Goal: Transaction & Acquisition: Purchase product/service

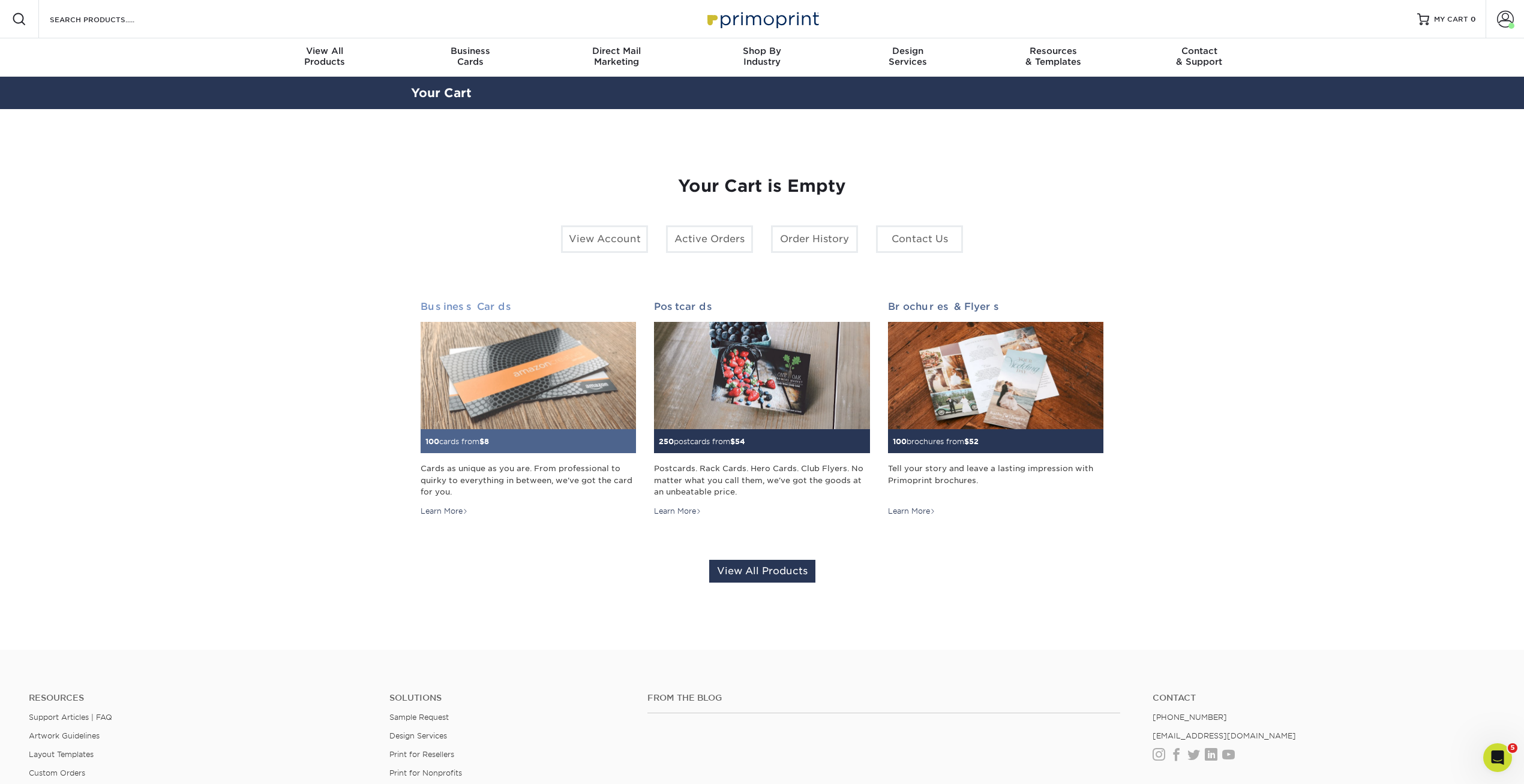
click at [576, 402] on img at bounding box center [528, 376] width 215 height 108
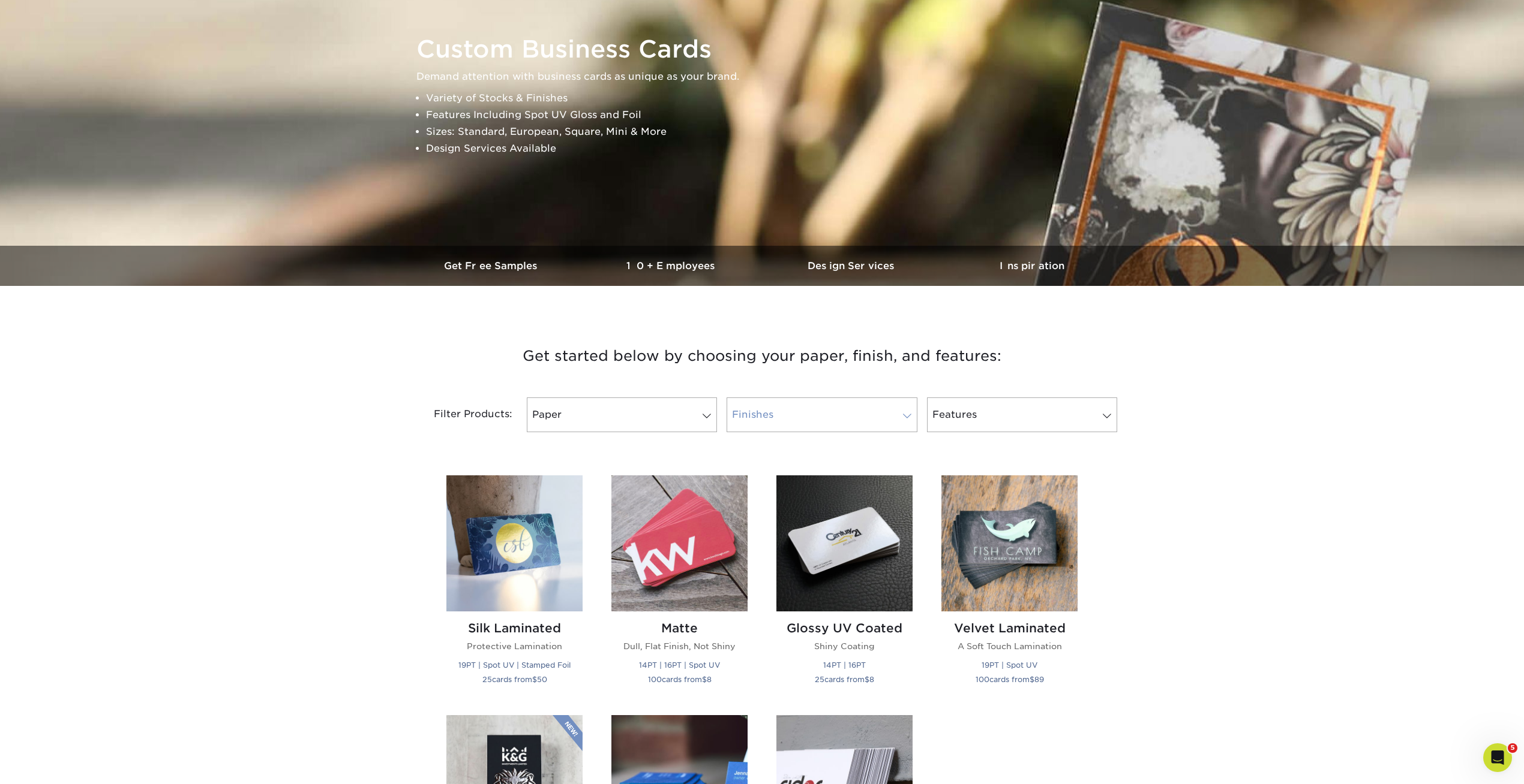
click at [773, 402] on link "Finishes" at bounding box center [821, 415] width 190 height 35
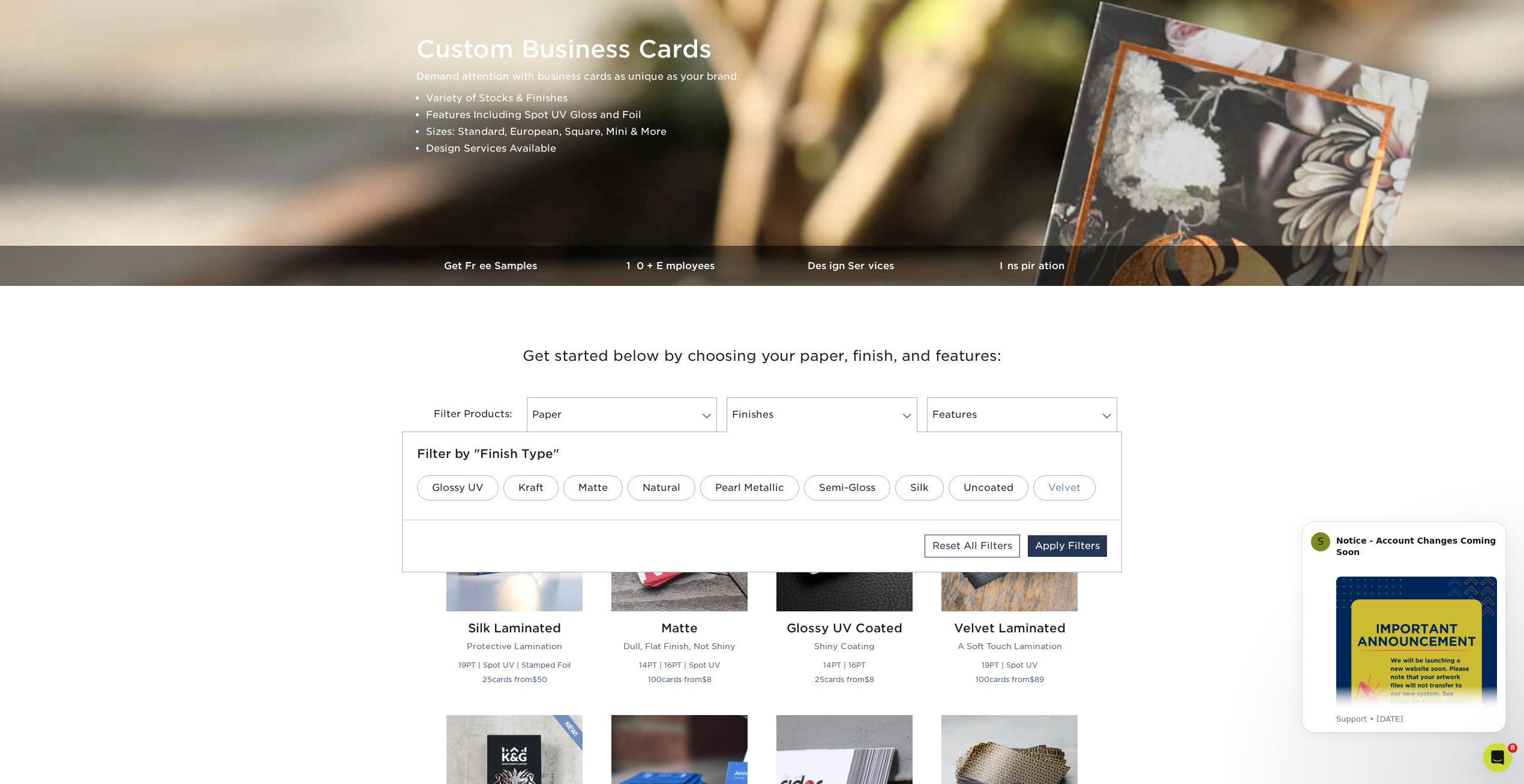
click at [1047, 496] on link "Velvet" at bounding box center [1064, 488] width 63 height 25
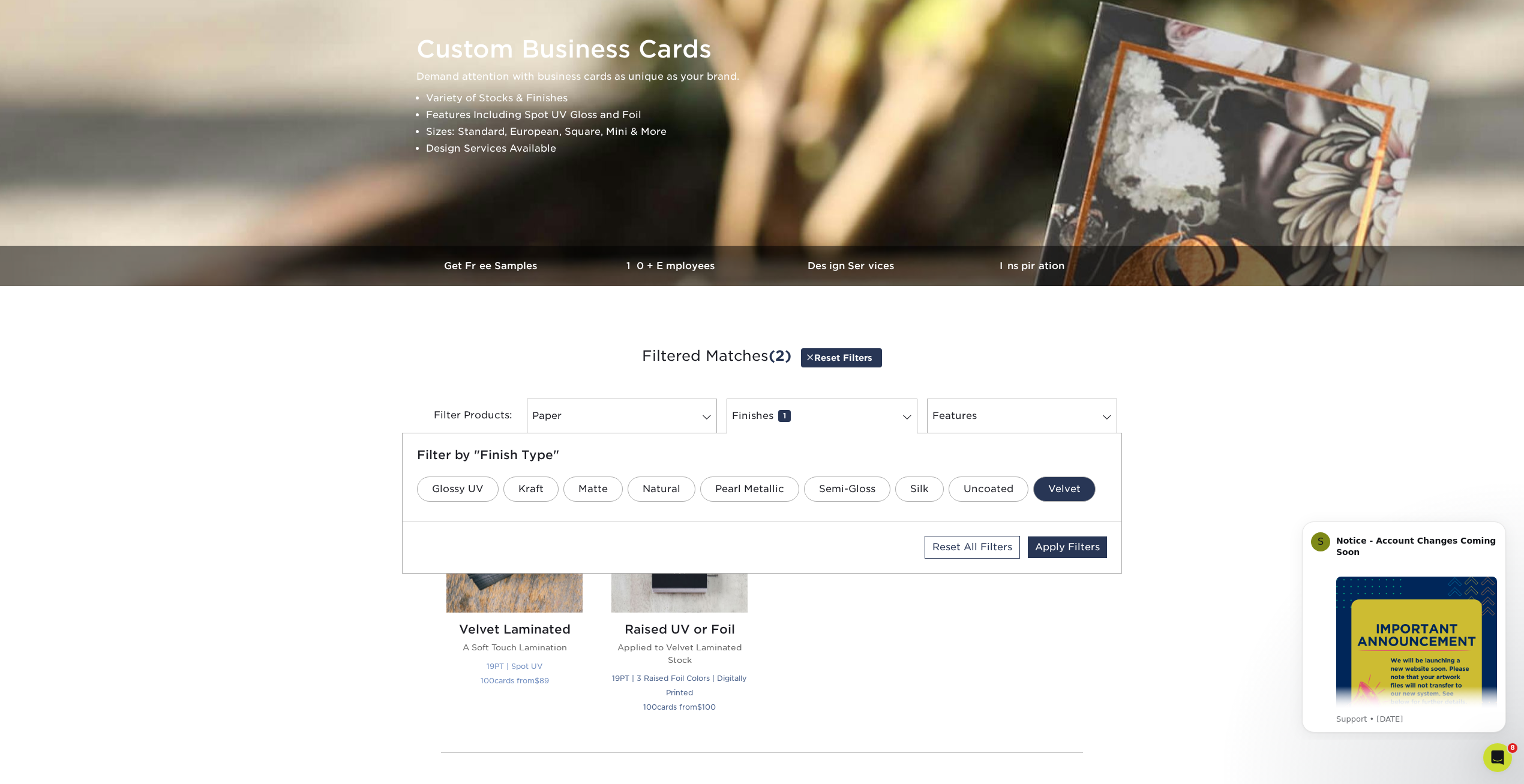
click at [539, 590] on img at bounding box center [514, 544] width 136 height 136
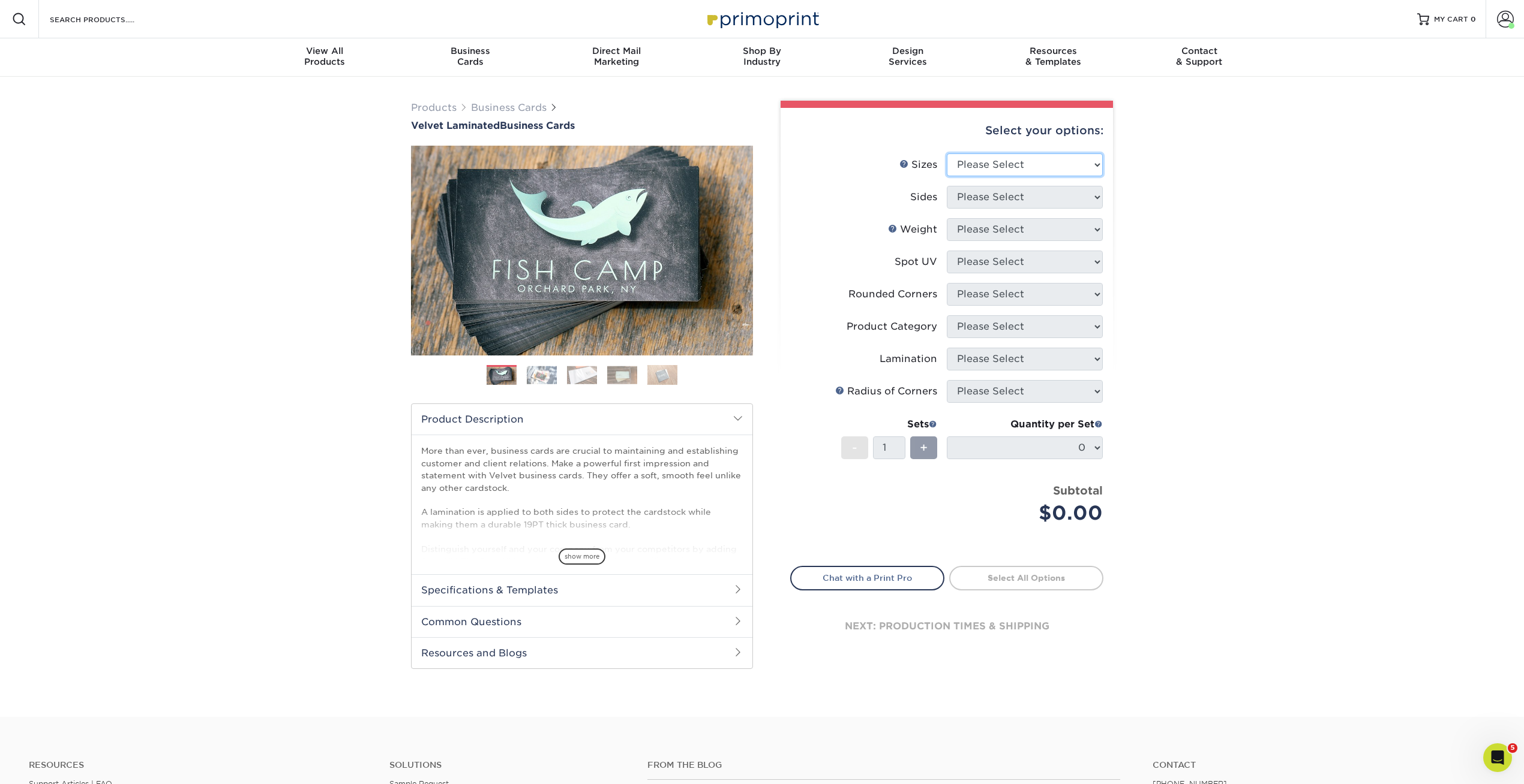
click at [998, 167] on select "Please Select 1.5" x 3.5" - Mini 1.75" x 3.5" - Mini 2" x 2" - Square 2" x 3" -…" at bounding box center [1024, 165] width 156 height 23
select select "2.00x3.50"
click at [946, 153] on select "Please Select 1.5" x 3.5" - Mini 1.75" x 3.5" - Mini 2" x 2" - Square 2" x 3" -…" at bounding box center [1024, 165] width 156 height 23
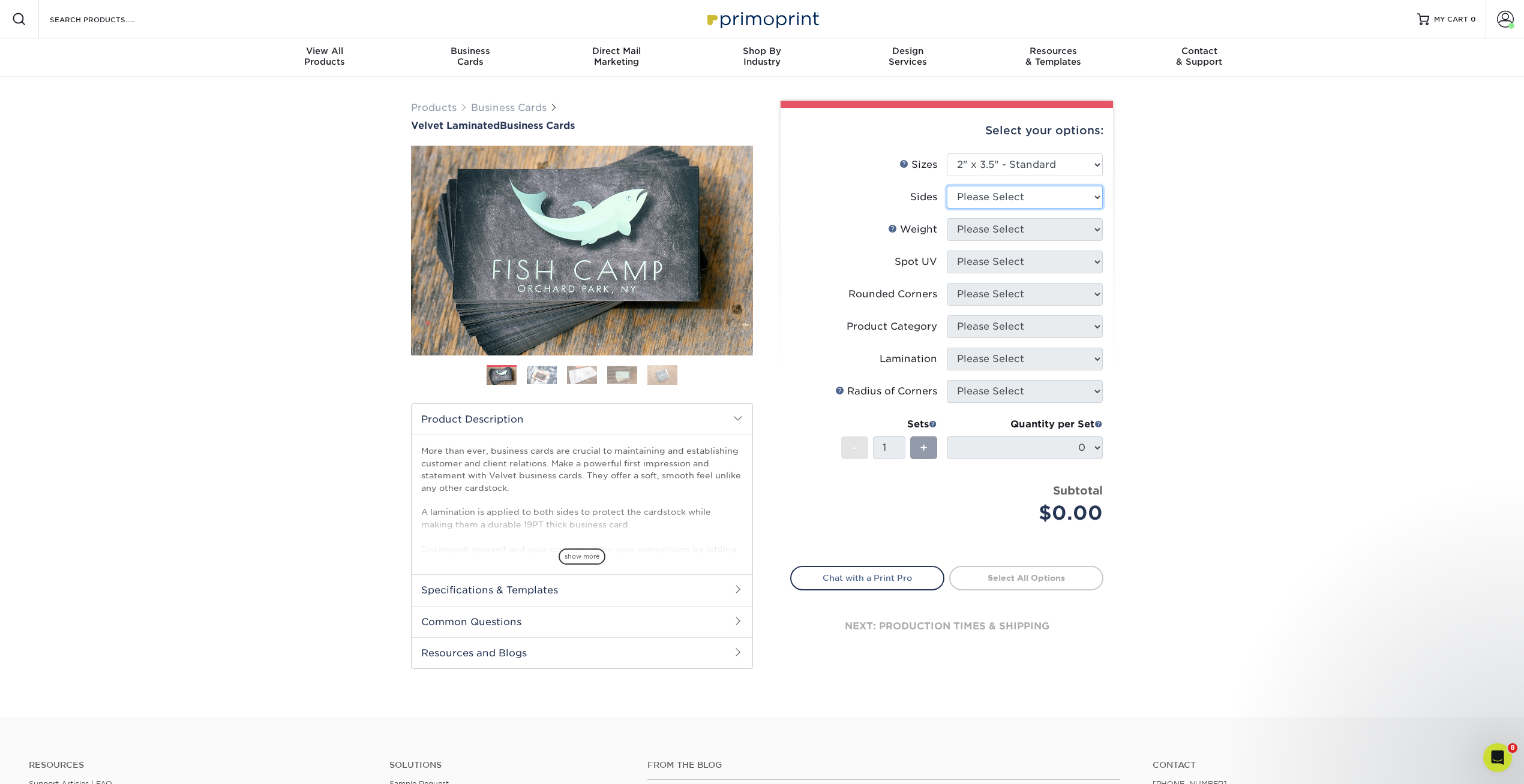
click at [973, 201] on select "Please Select Print Both Sides Print Front Only" at bounding box center [1024, 197] width 156 height 23
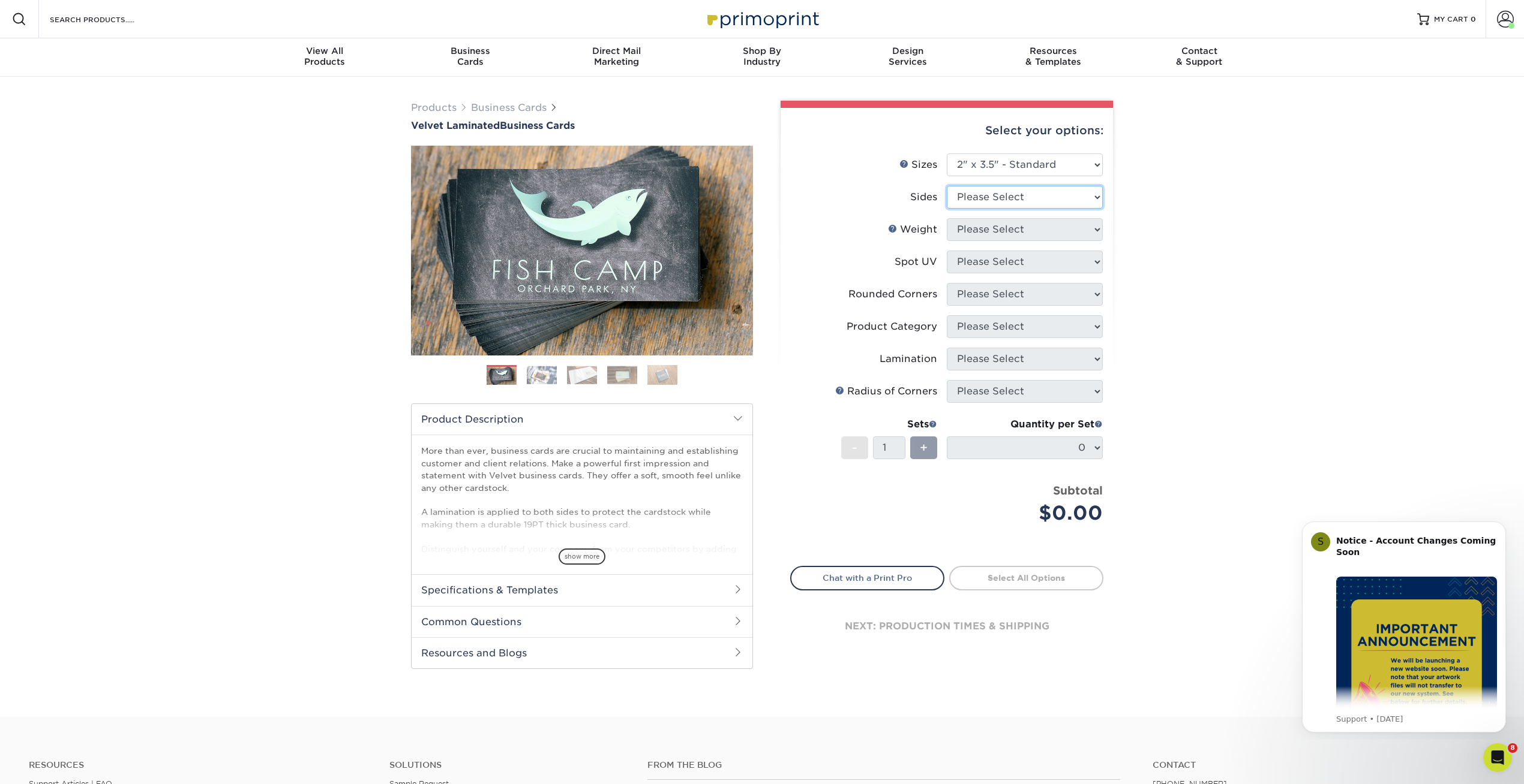
select select "13abbda7-1d64-4f25-8bb2-c179b224825d"
click at [946, 186] on select "Please Select Print Both Sides Print Front Only" at bounding box center [1024, 197] width 156 height 23
click at [973, 227] on select "Please Select 16PT" at bounding box center [1024, 230] width 156 height 23
select select "16PT"
click at [946, 219] on select "Please Select 16PT" at bounding box center [1024, 230] width 156 height 23
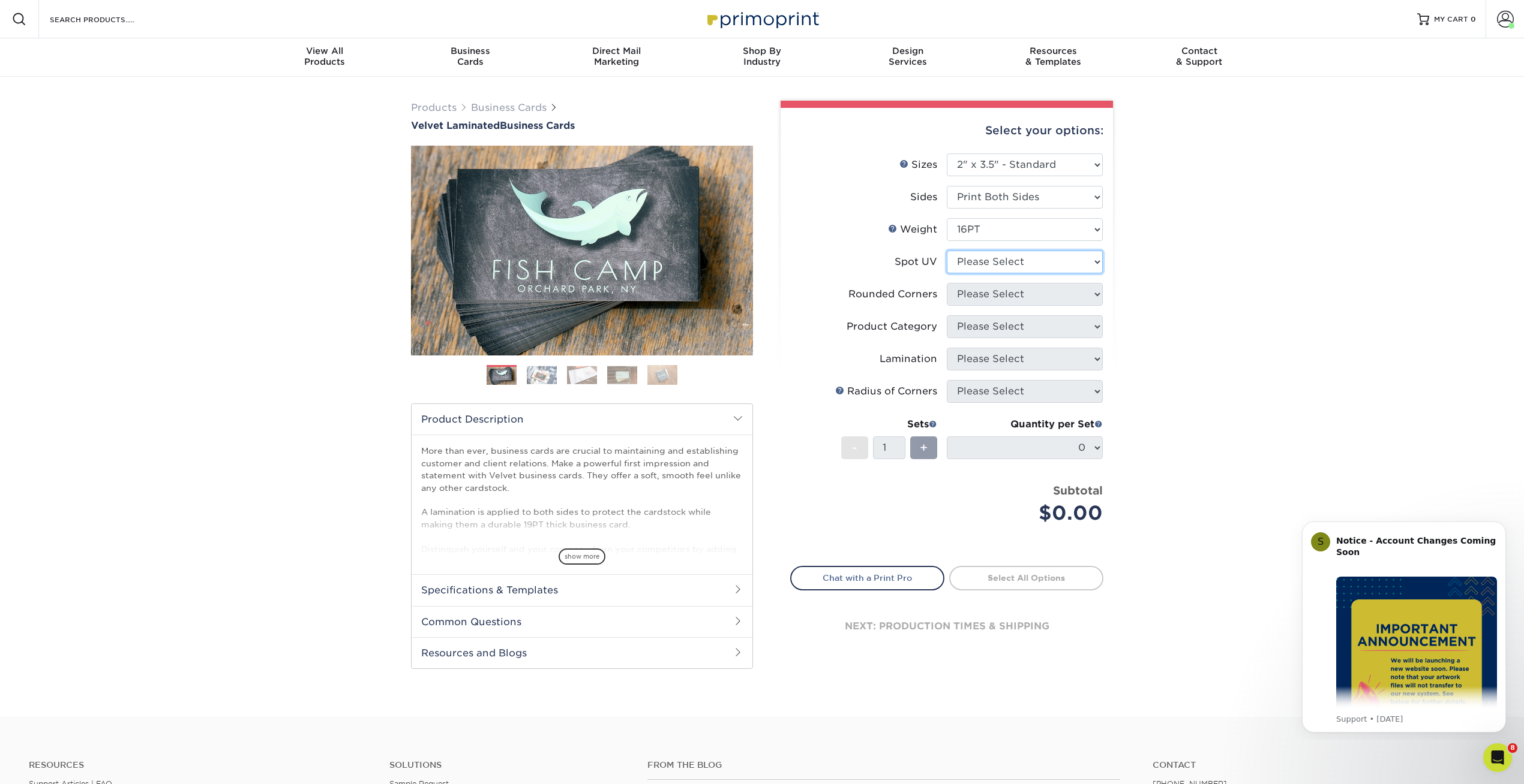
click at [970, 266] on select "Please Select No Spot UV Front and Back (Both Sides) Front Only Back Only" at bounding box center [1024, 262] width 156 height 23
select select "3"
click at [946, 251] on select "Please Select No Spot UV Front and Back (Both Sides) Front Only Back Only" at bounding box center [1024, 262] width 156 height 23
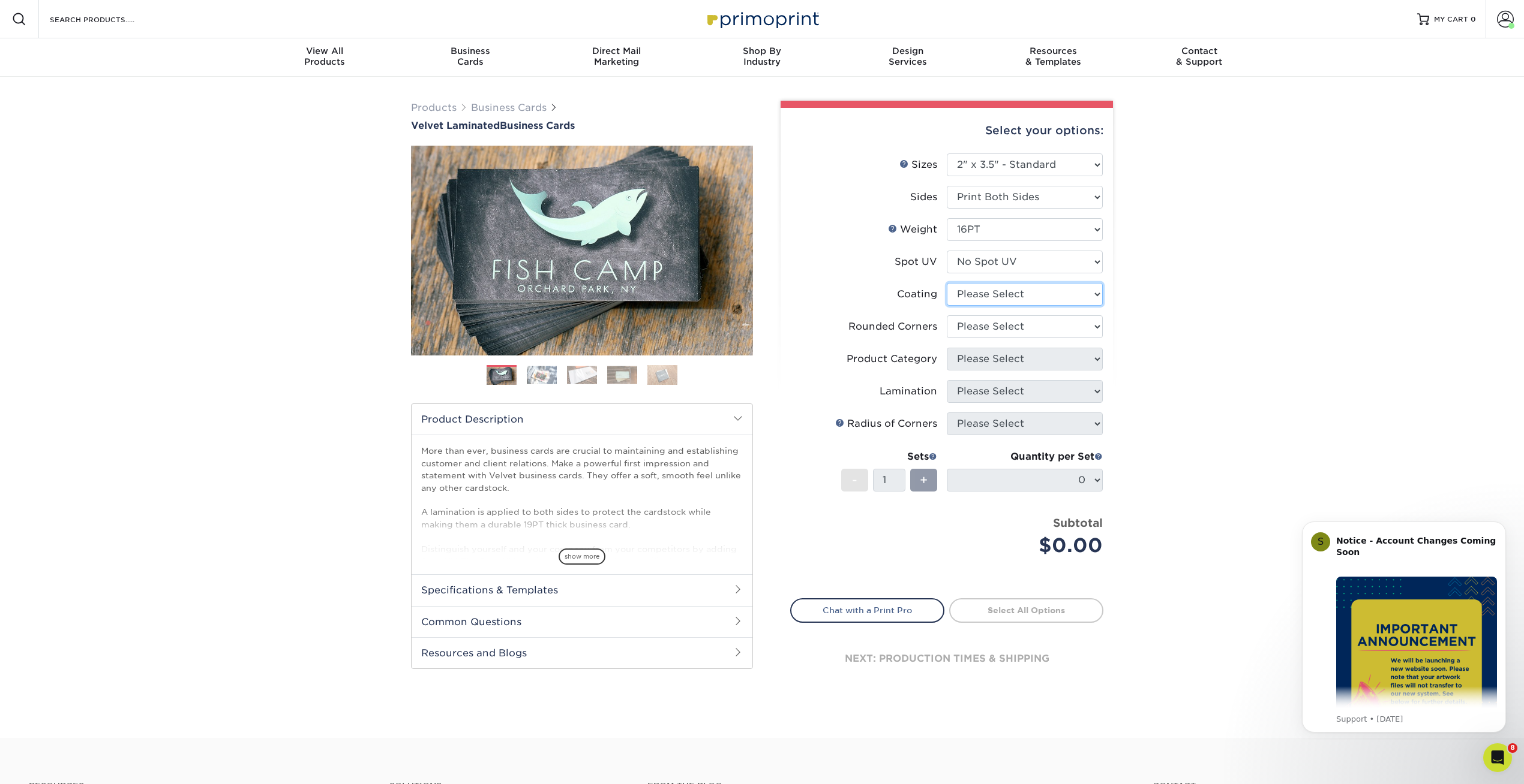
click at [971, 290] on select at bounding box center [1024, 294] width 156 height 23
click at [946, 283] on select at bounding box center [1024, 294] width 156 height 23
click at [973, 295] on select at bounding box center [1024, 294] width 156 height 23
select select "3e7618de-abca-4bda-9f97-8b9129e913d8"
click at [946, 283] on select at bounding box center [1024, 294] width 156 height 23
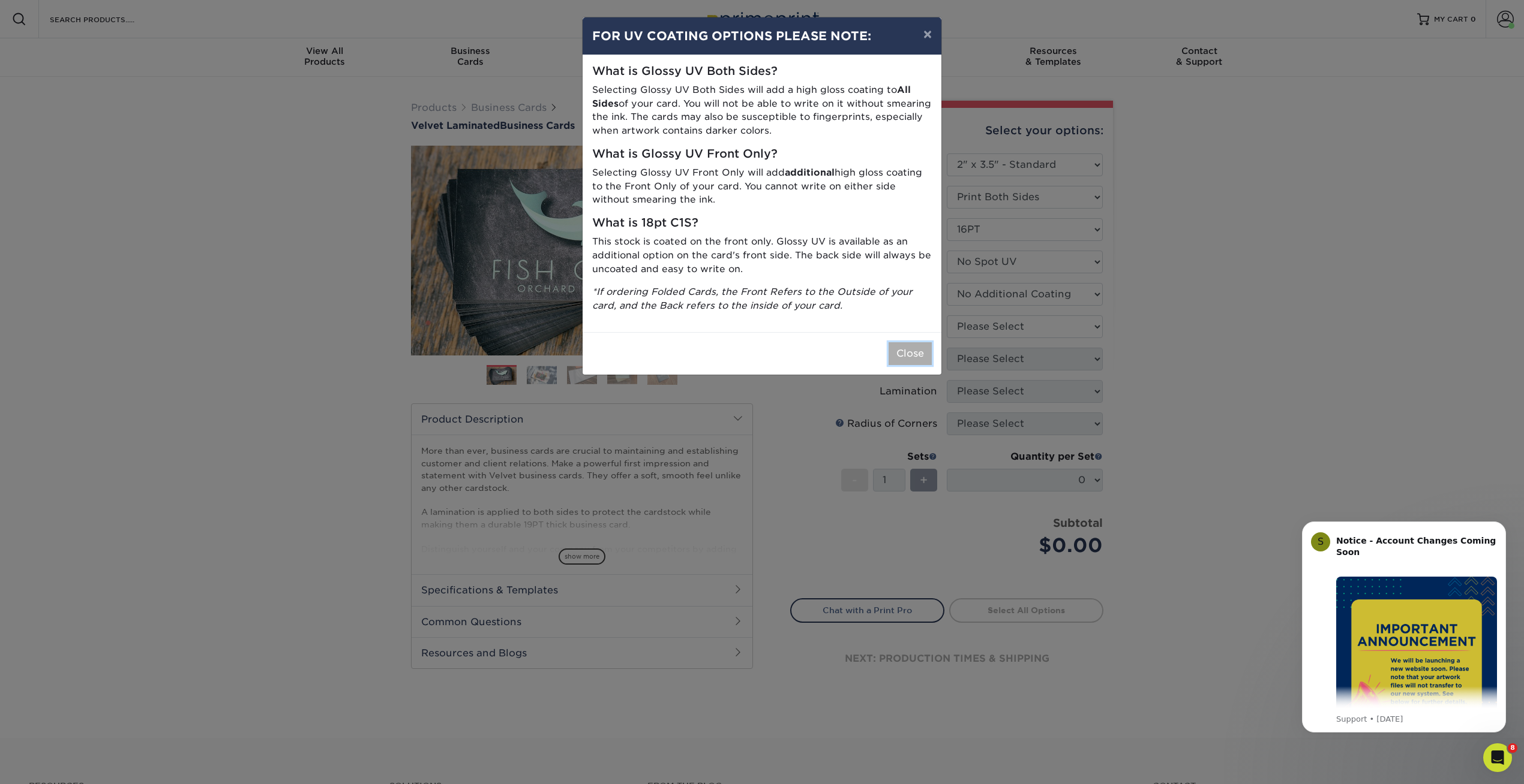
click at [917, 350] on button "Close" at bounding box center [910, 353] width 43 height 23
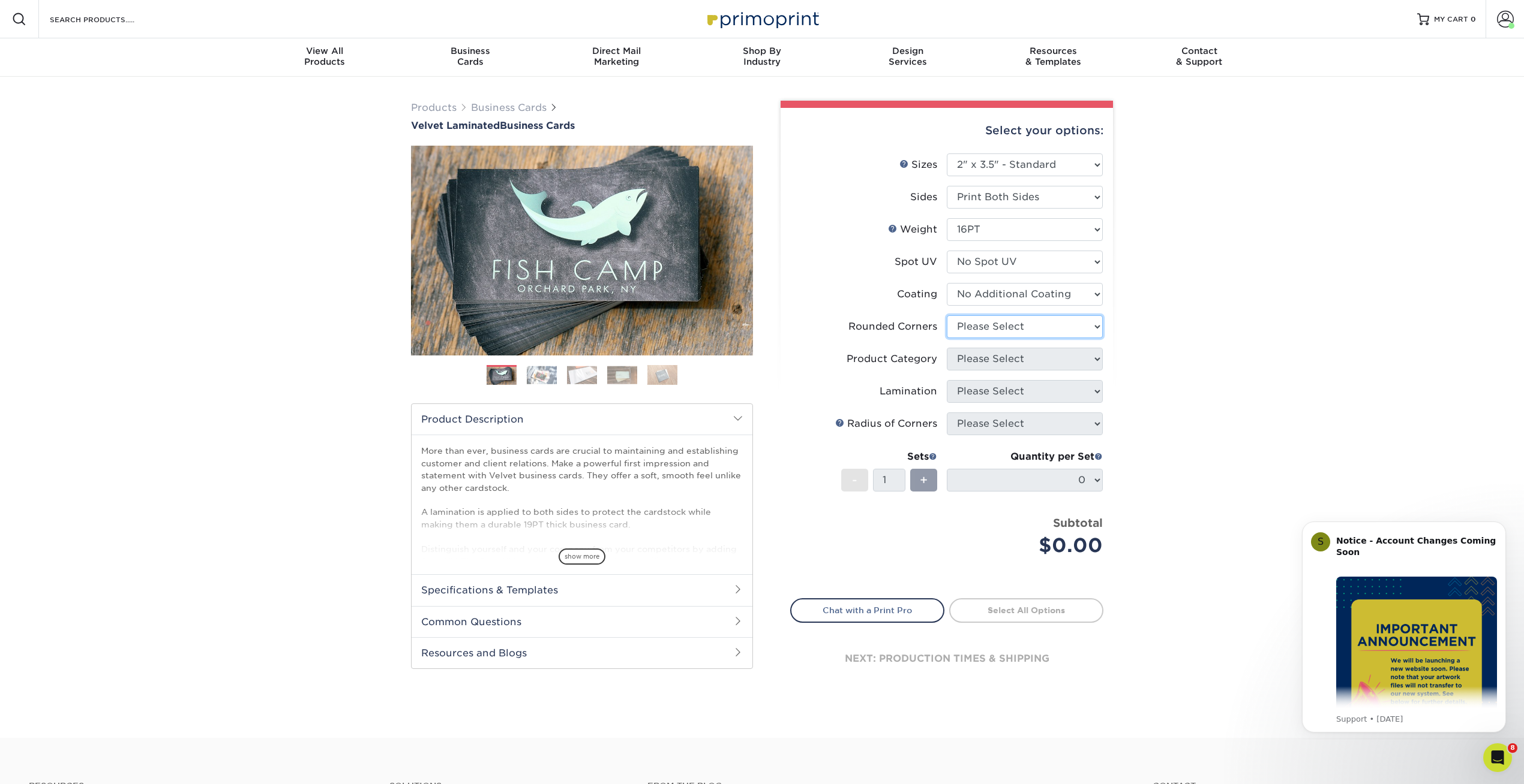
click at [974, 326] on select "Please Select Yes - Round 2 Corners Yes - Round 4 Corners No" at bounding box center [1024, 327] width 156 height 23
select select "7672df9e-0e0a-464d-8e1f-920c575e4da3"
click at [946, 315] on select "Please Select Yes - Round 2 Corners Yes - Round 4 Corners No" at bounding box center [1024, 327] width 156 height 23
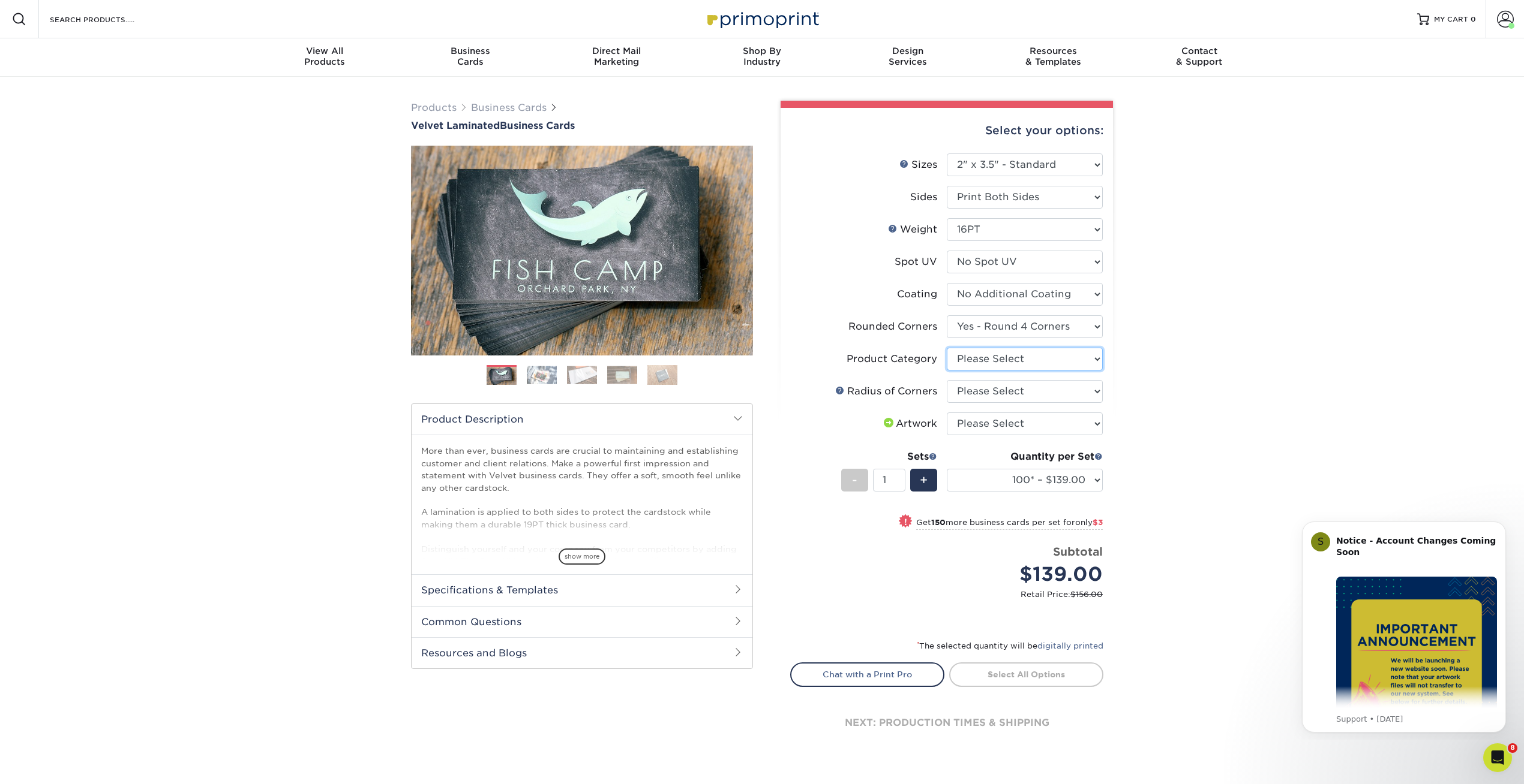
click at [972, 360] on select "Please Select Business Cards" at bounding box center [1024, 359] width 156 height 23
select select "3b5148f1-0588-4f88-a218-97bcfdce65c1"
click at [946, 348] on select "Please Select Business Cards" at bounding box center [1024, 359] width 156 height 23
click at [968, 398] on select "Please Select Rounded 1/8" Rounded 1/4"" at bounding box center [1024, 392] width 156 height 23
select select "589680c7-ee9a-431b-9d12-d7aeb1386a97"
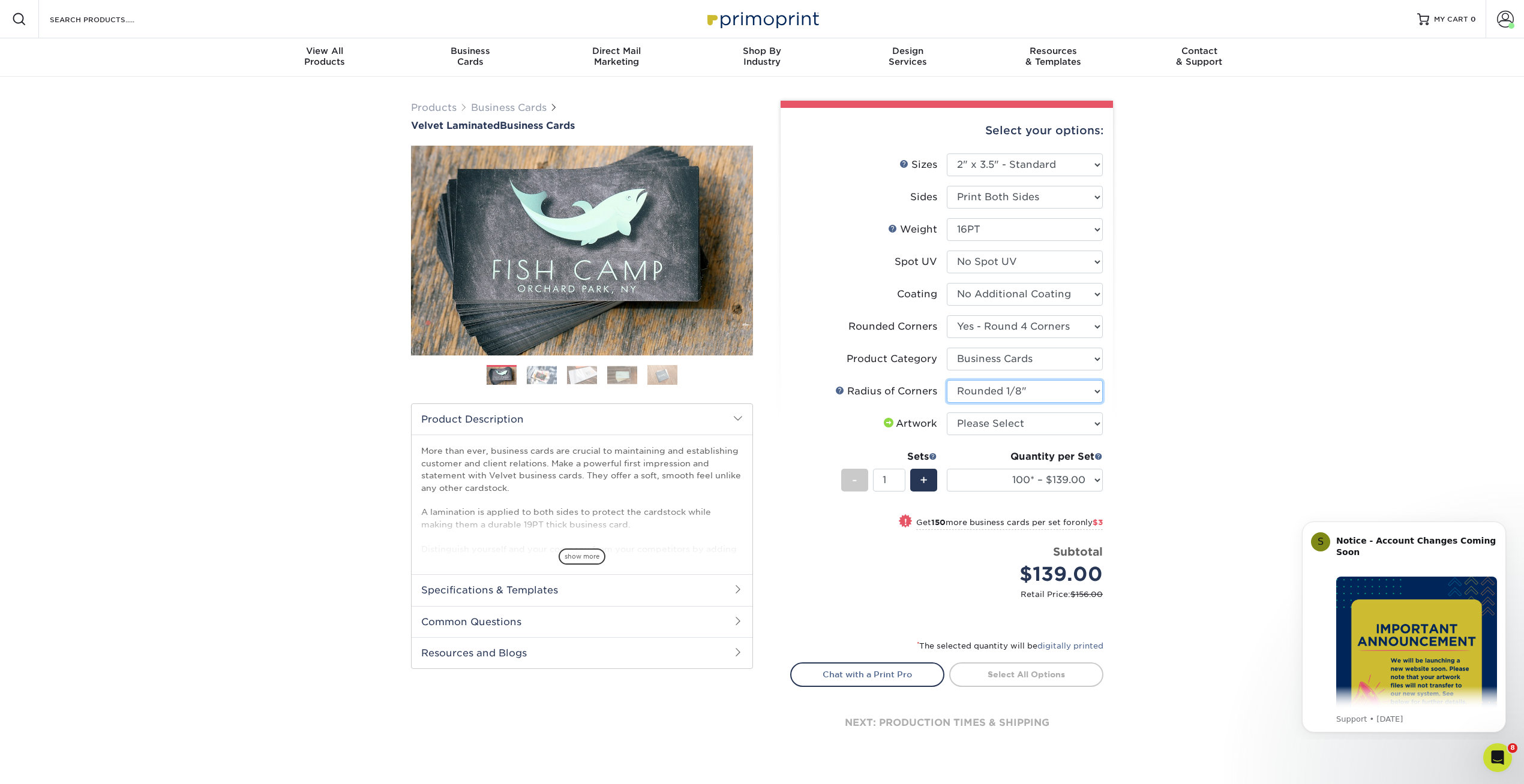
click at [946, 380] on select "Please Select Rounded 1/8" Rounded 1/4"" at bounding box center [1024, 392] width 156 height 23
click at [987, 421] on select "Please Select I will upload files I need a design - $100" at bounding box center [1024, 424] width 156 height 23
select select "upload"
click at [946, 413] on select "Please Select I will upload files I need a design - $100" at bounding box center [1024, 424] width 156 height 23
click at [985, 471] on select "100* – $139.00 250* – $142.00 500 – $146.00 1000 – $163.00 2500 – $387.00 5000 …" at bounding box center [1024, 480] width 156 height 23
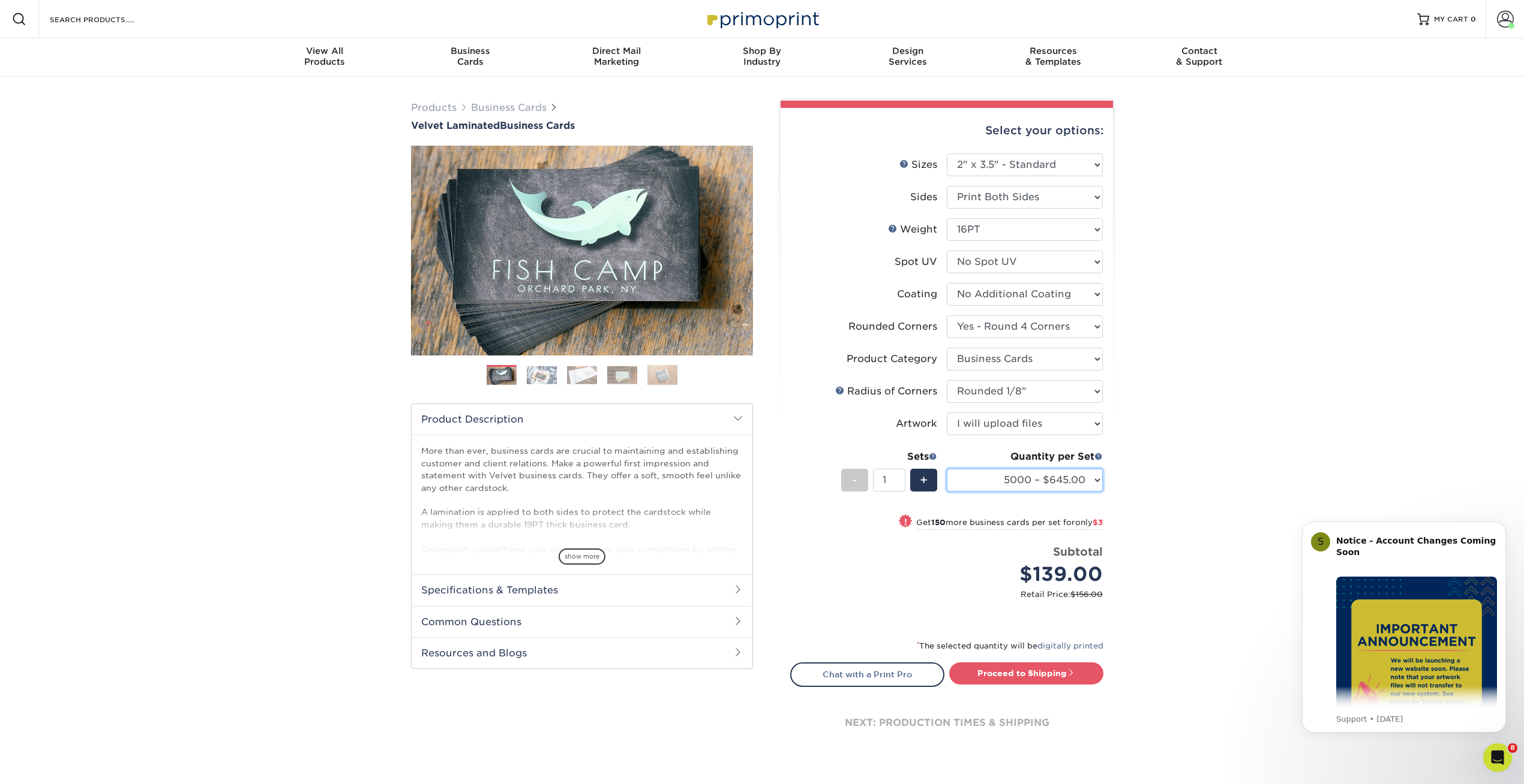
click at [946, 469] on select "100* – $139.00 250* – $142.00 500 – $146.00 1000 – $163.00 2500 – $387.00 5000 …" at bounding box center [1024, 480] width 156 height 23
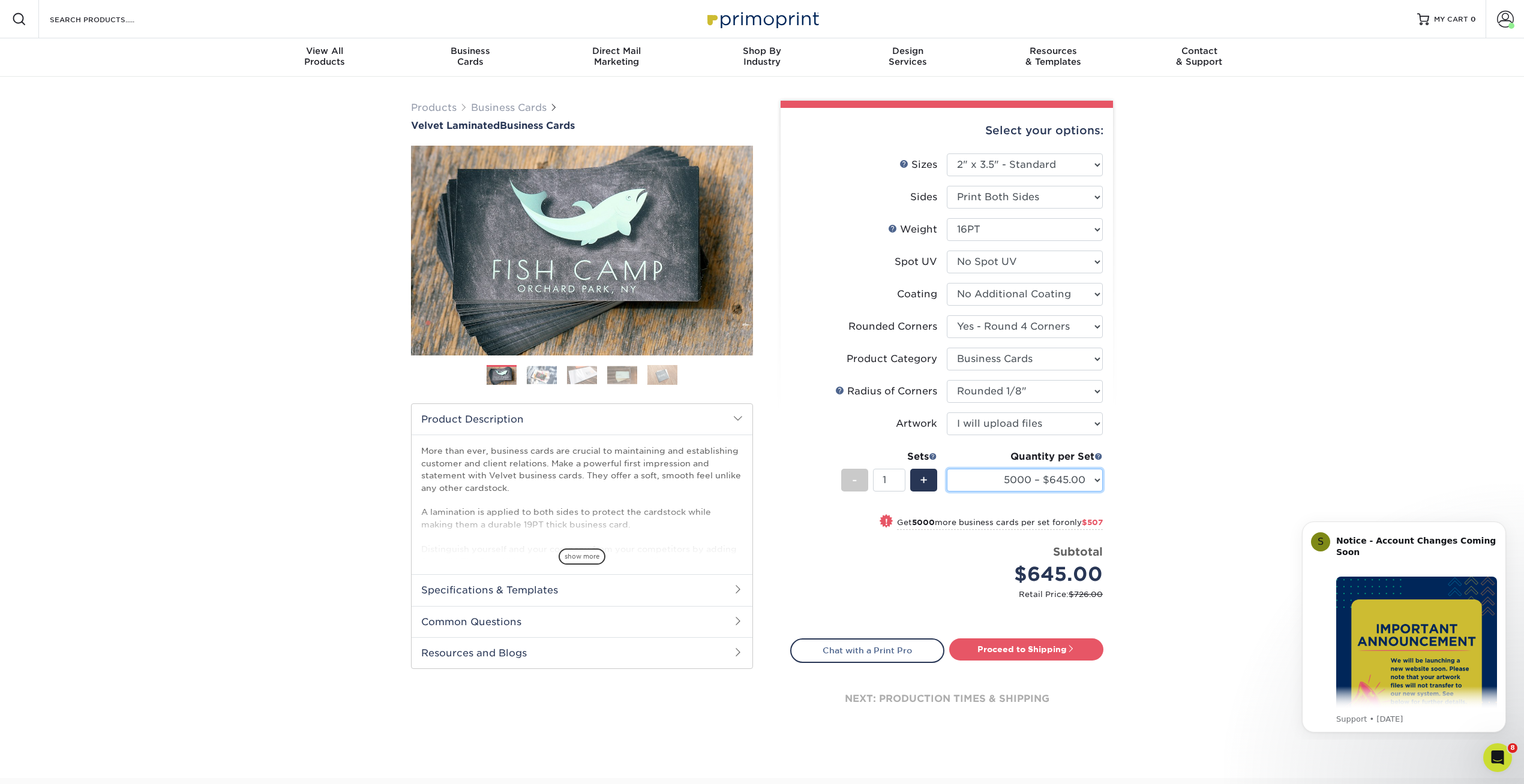
click at [977, 484] on select "100* – $139.00 250* – $142.00 500 – $146.00 1000 – $163.00 2500 – $387.00 5000 …" at bounding box center [1024, 480] width 156 height 23
select select "500 – $146.00"
click at [946, 469] on select "100* – $139.00 250* – $142.00 500 – $146.00 1000 – $163.00 2500 – $387.00 5000 …" at bounding box center [1024, 480] width 156 height 23
click at [476, 59] on div "Business Cards" at bounding box center [470, 56] width 146 height 22
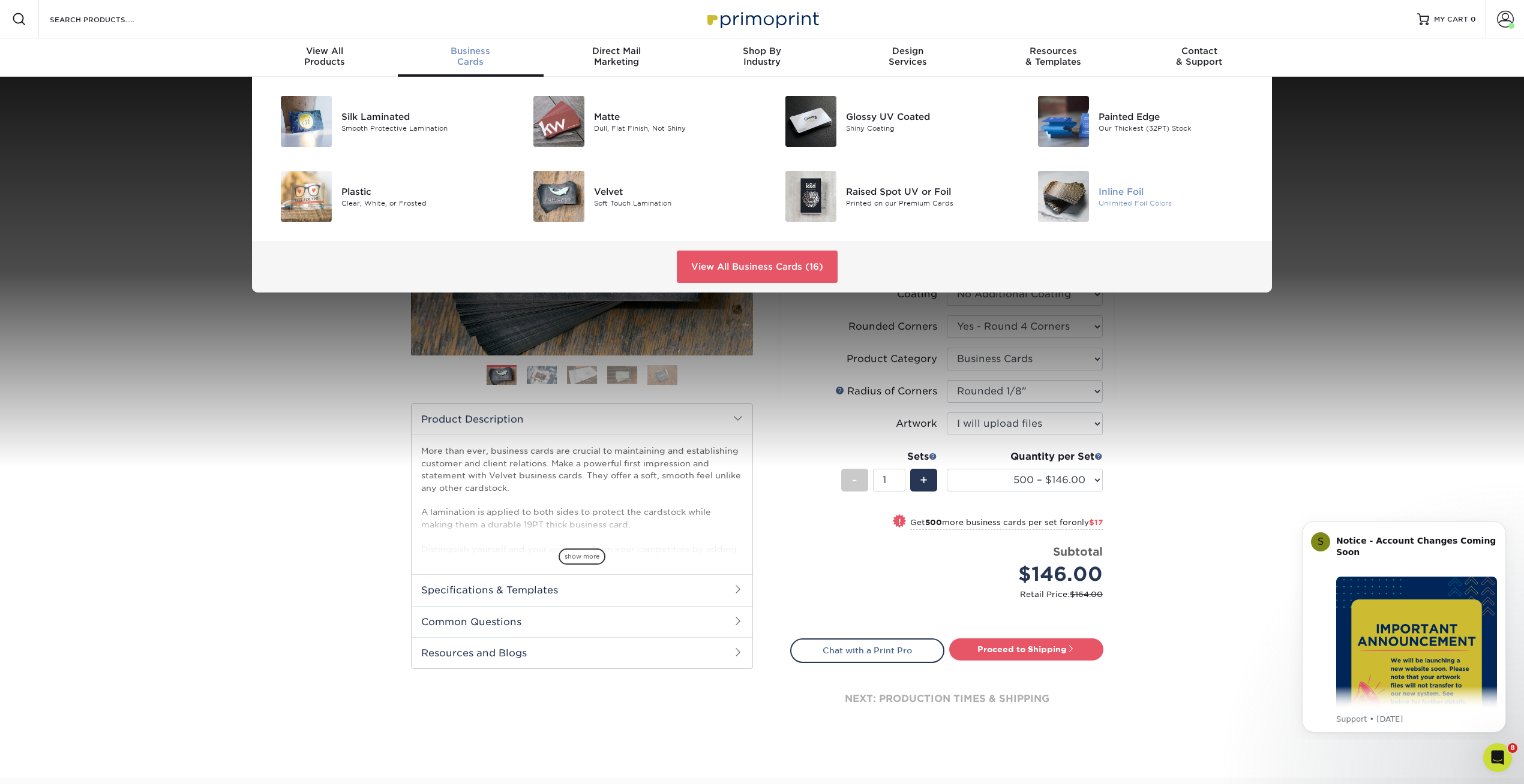
click at [1066, 205] on img at bounding box center [1063, 196] width 51 height 51
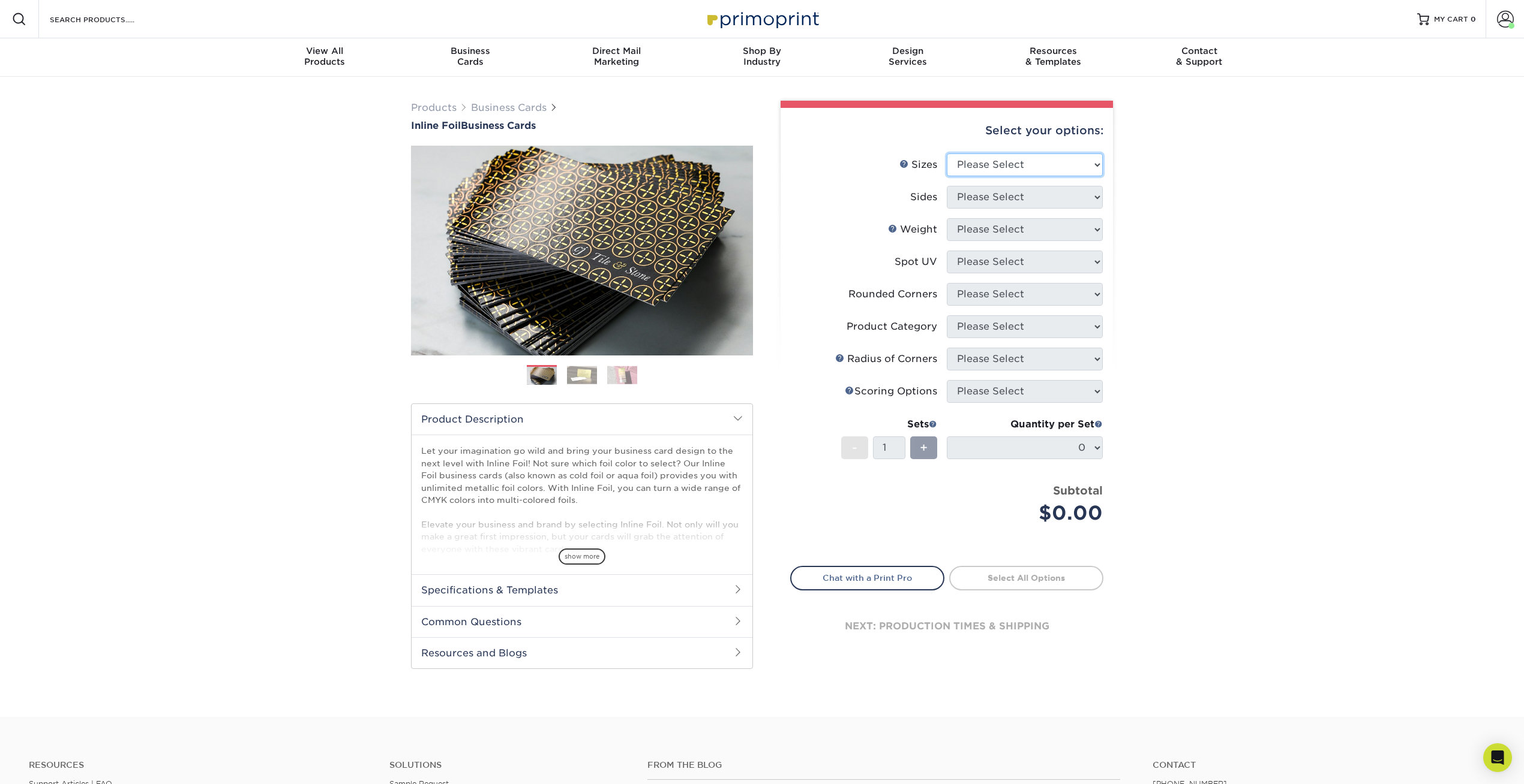
click at [1043, 165] on select "Please Select 1.5" x 3.5" - Mini 1.75" x 3.5" - Mini 2" x 2" - Square 2" x 3" -…" at bounding box center [1024, 165] width 156 height 23
select select "2.00x3.50"
click at [946, 153] on select "Please Select 1.5" x 3.5" - Mini 1.75" x 3.5" - Mini 2" x 2" - Square 2" x 3" -…" at bounding box center [1024, 165] width 156 height 23
click at [1013, 197] on select "Please Select Print Both Sides - Foil Back Only Print Both Sides - Foil Both Si…" at bounding box center [1024, 197] width 156 height 23
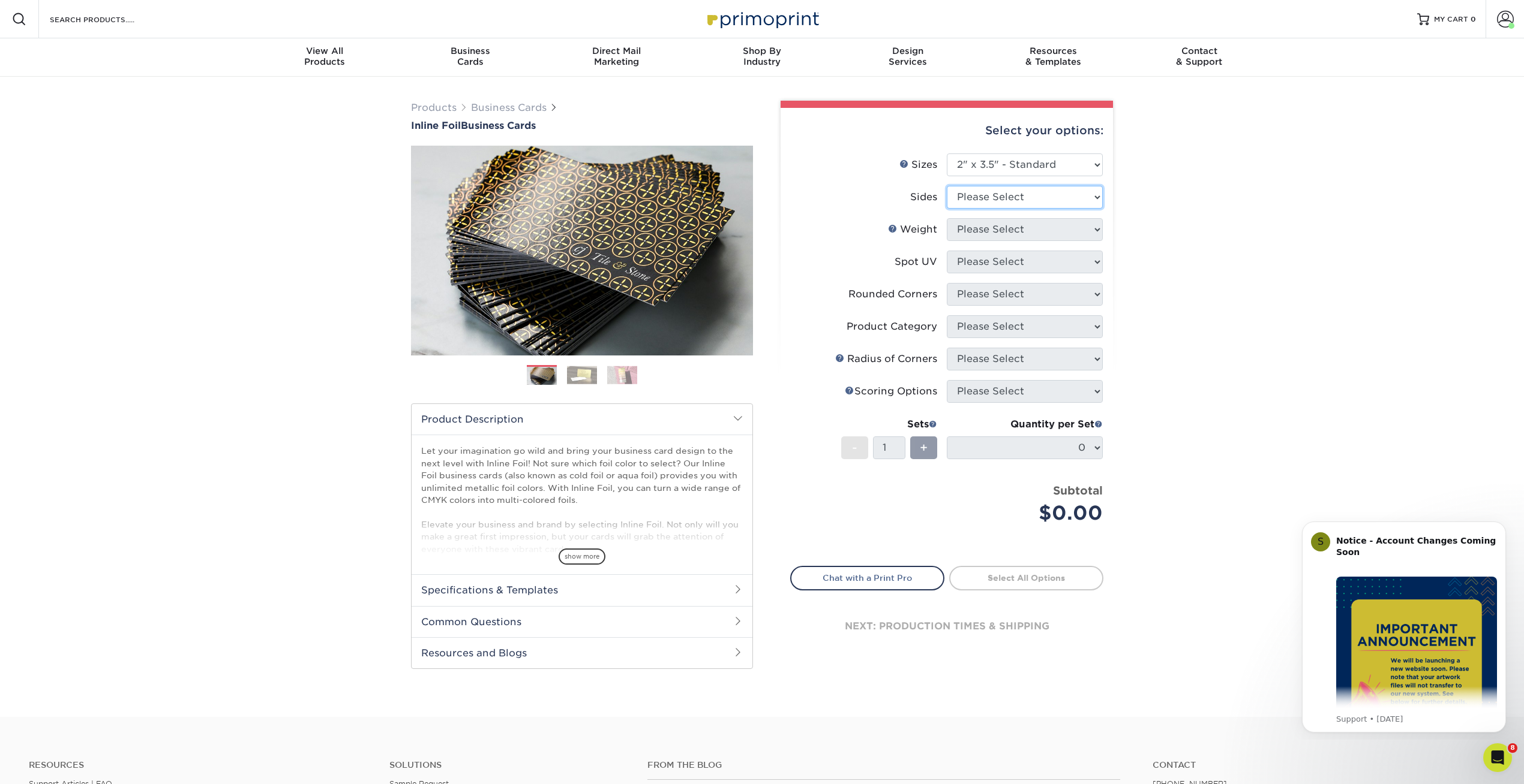
select select "34527644-b4fd-4ffb-9092-1318eefcd9d9"
click at [946, 186] on select "Please Select Print Both Sides - Foil Back Only Print Both Sides - Foil Both Si…" at bounding box center [1024, 197] width 156 height 23
click at [1008, 226] on select "Please Select 16PT" at bounding box center [1024, 230] width 156 height 23
select select "16PT"
click at [946, 219] on select "Please Select 16PT" at bounding box center [1024, 230] width 156 height 23
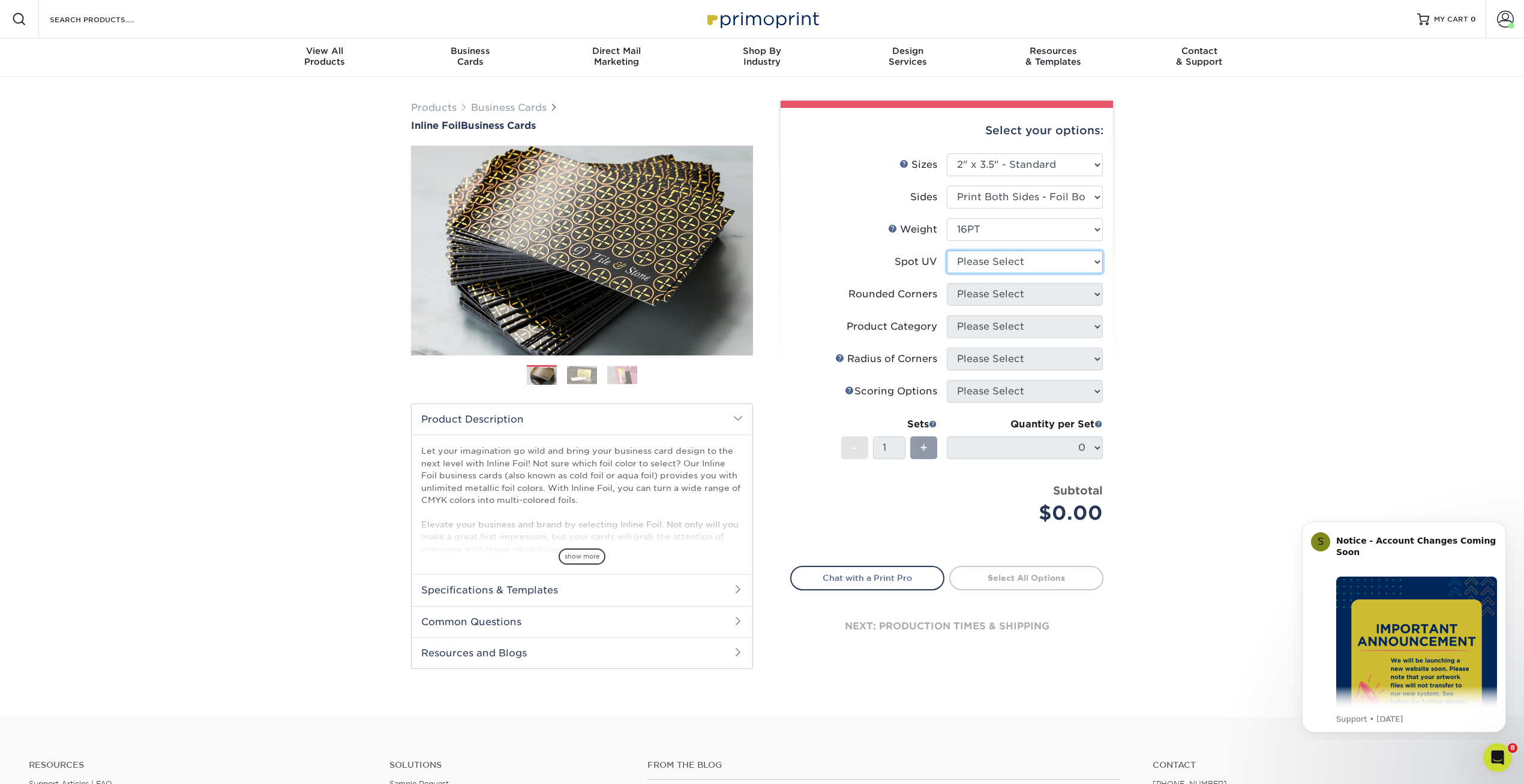
click at [1004, 260] on select "Please Select No Spot UV Front and Back (Both Sides) Front Only Back Only" at bounding box center [1024, 262] width 156 height 23
select select "3"
click at [946, 251] on select "Please Select No Spot UV Front and Back (Both Sides) Front Only Back Only" at bounding box center [1024, 262] width 156 height 23
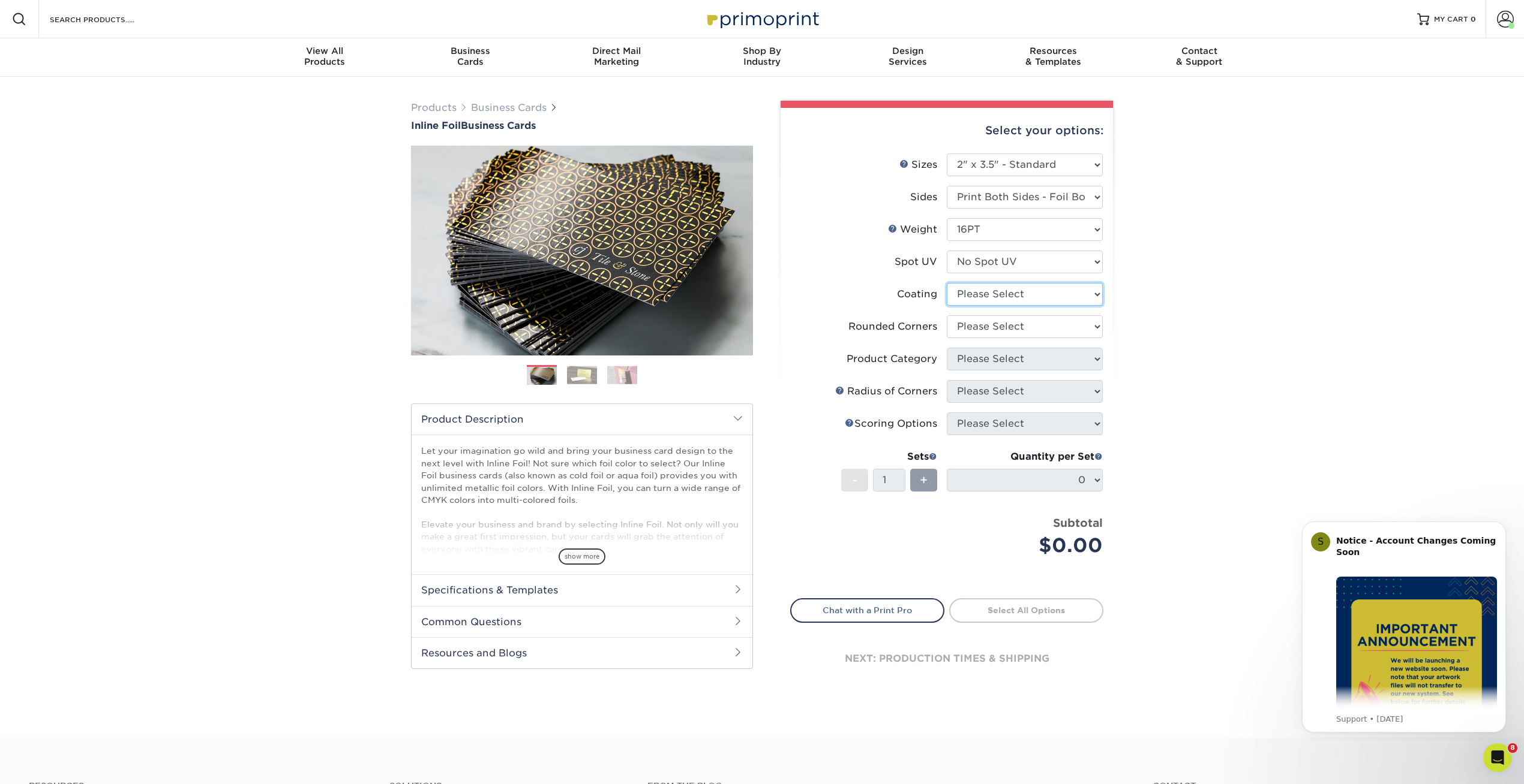
click at [994, 293] on select at bounding box center [1024, 294] width 156 height 23
click at [946, 283] on select at bounding box center [1024, 294] width 156 height 23
click at [993, 291] on select at bounding box center [1024, 294] width 156 height 23
select select "3e7618de-abca-4bda-9f97-8b9129e913d8"
click at [946, 283] on select at bounding box center [1024, 294] width 156 height 23
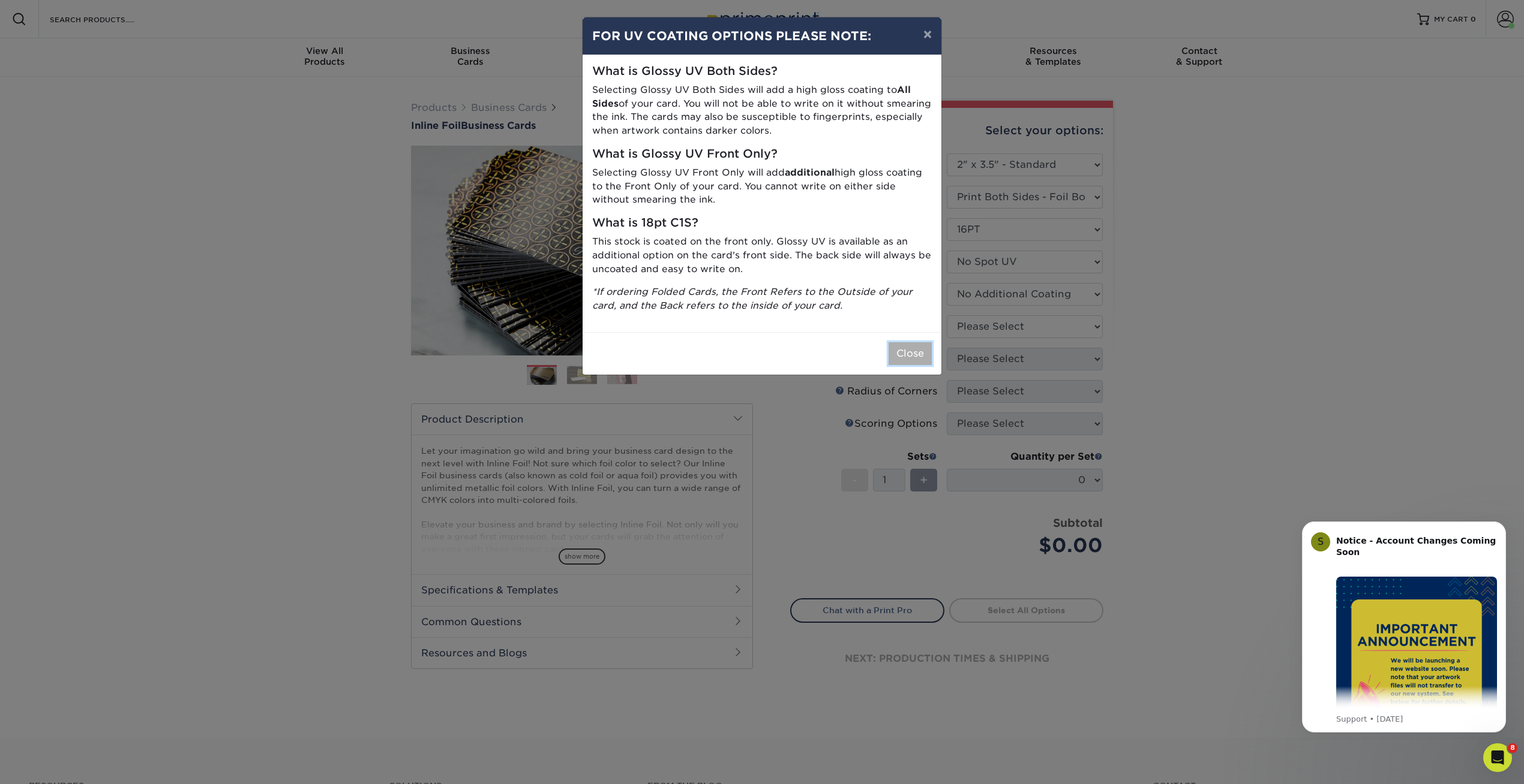
click at [923, 342] on button "Close" at bounding box center [910, 353] width 43 height 23
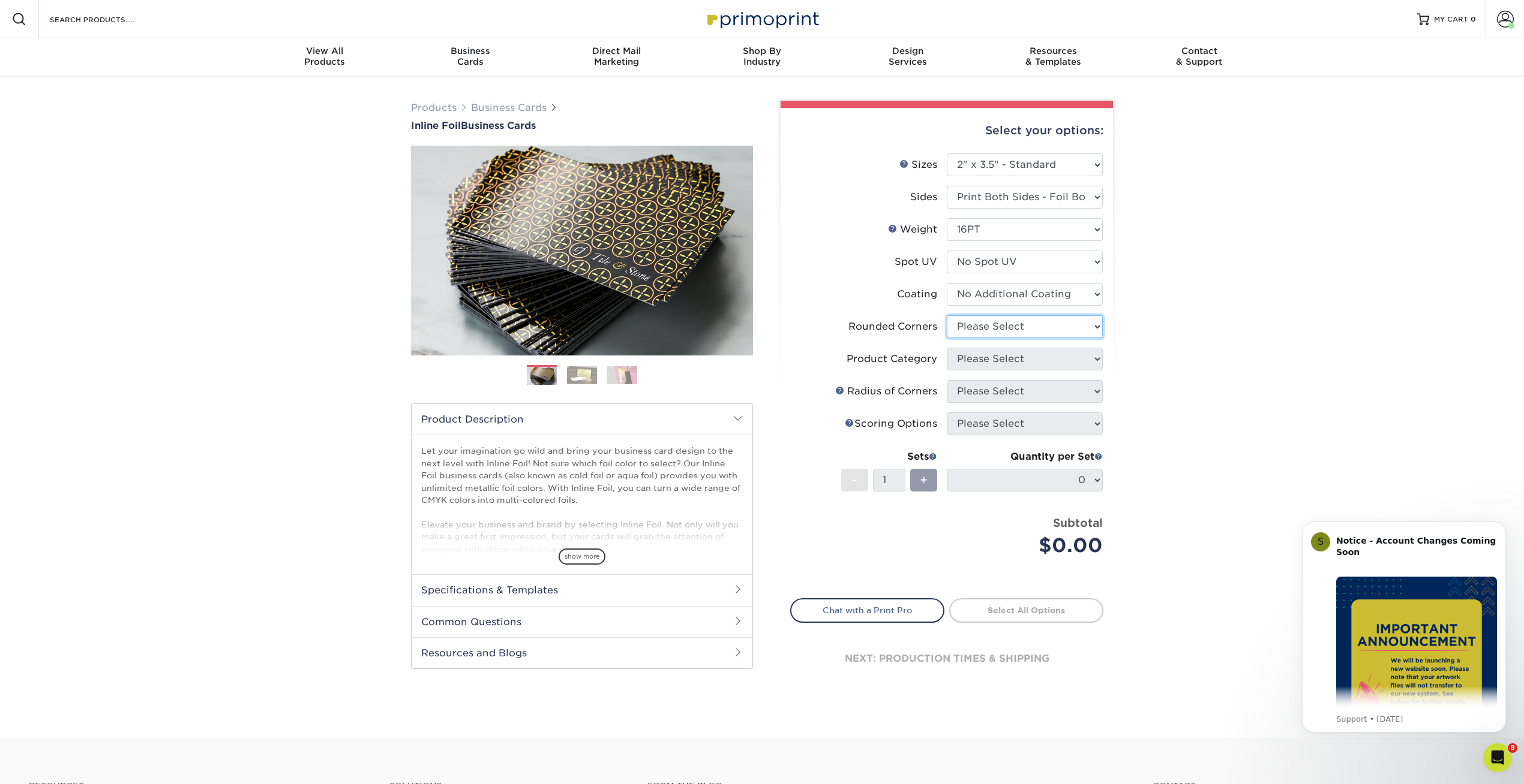
click at [964, 333] on select "Please Select Yes - Round 2 Corners Yes - Round 4 Corners No" at bounding box center [1024, 327] width 156 height 23
select select "7672df9e-0e0a-464d-8e1f-920c575e4da3"
click at [946, 315] on select "Please Select Yes - Round 2 Corners Yes - Round 4 Corners No" at bounding box center [1024, 327] width 156 height 23
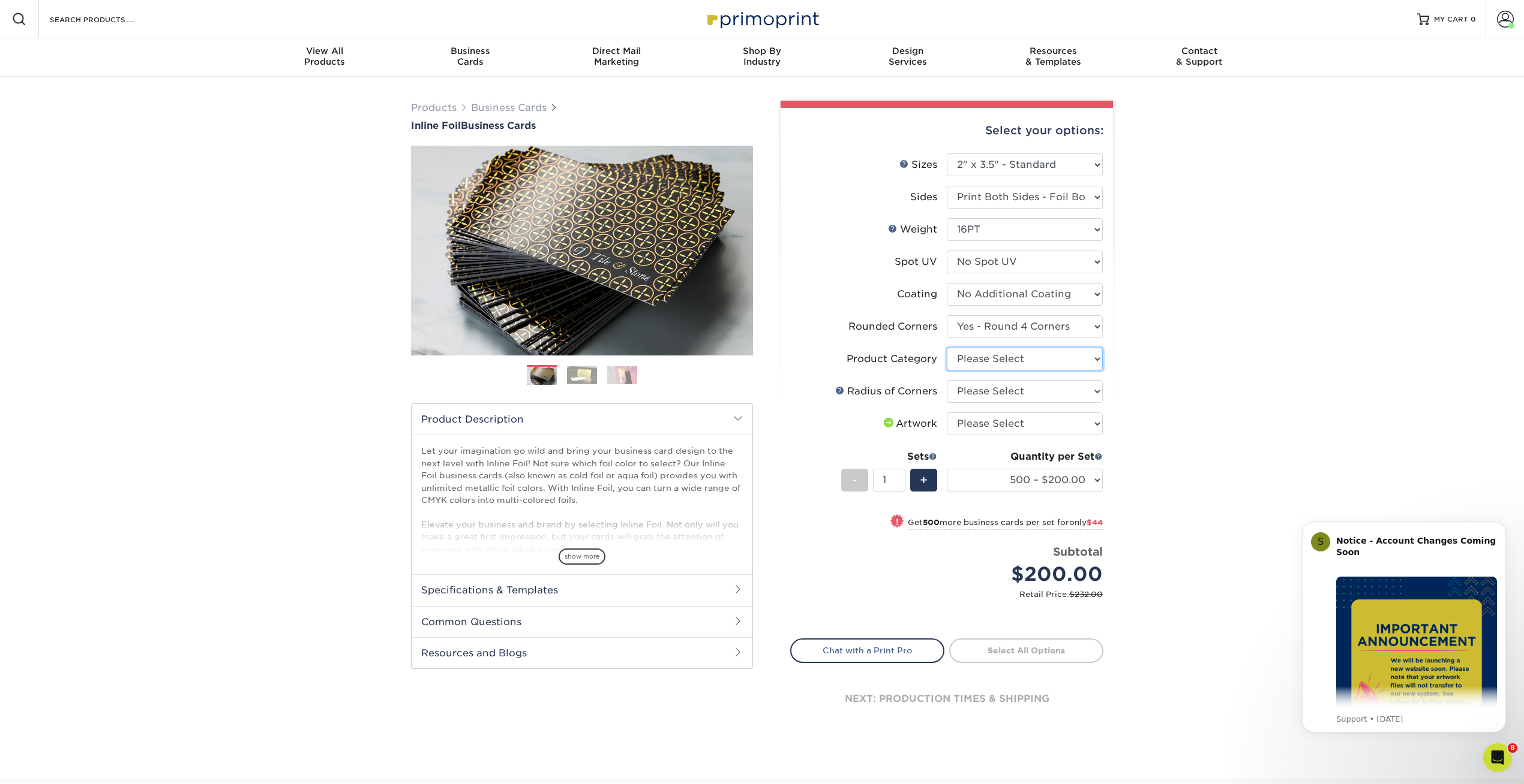
click at [971, 359] on select "Please Select Business Cards" at bounding box center [1024, 359] width 156 height 23
select select "3b5148f1-0588-4f88-a218-97bcfdce65c1"
click at [946, 348] on select "Please Select Business Cards" at bounding box center [1024, 359] width 156 height 23
click at [967, 395] on select "Please Select Rounded 1/8" Rounded 1/4"" at bounding box center [1024, 392] width 156 height 23
select select "589680c7-ee9a-431b-9d12-d7aeb1386a97"
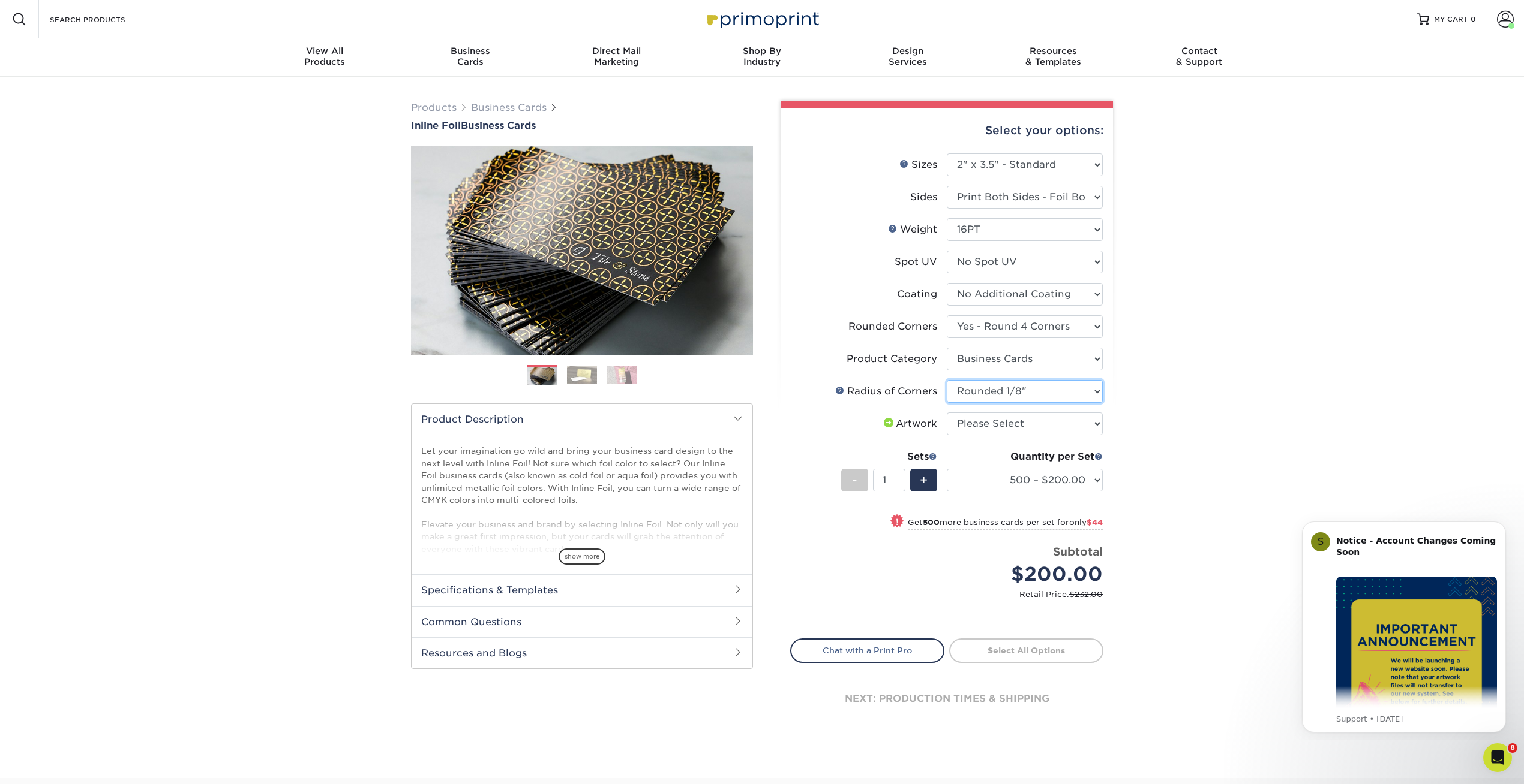
click at [946, 380] on select "Please Select Rounded 1/8" Rounded 1/4"" at bounding box center [1024, 392] width 156 height 23
click at [969, 419] on select "Please Select I will upload files I need a design - $100" at bounding box center [1024, 424] width 156 height 23
select select "upload"
click at [946, 413] on select "Please Select I will upload files I need a design - $100" at bounding box center [1024, 424] width 156 height 23
click at [589, 374] on img at bounding box center [582, 375] width 30 height 18
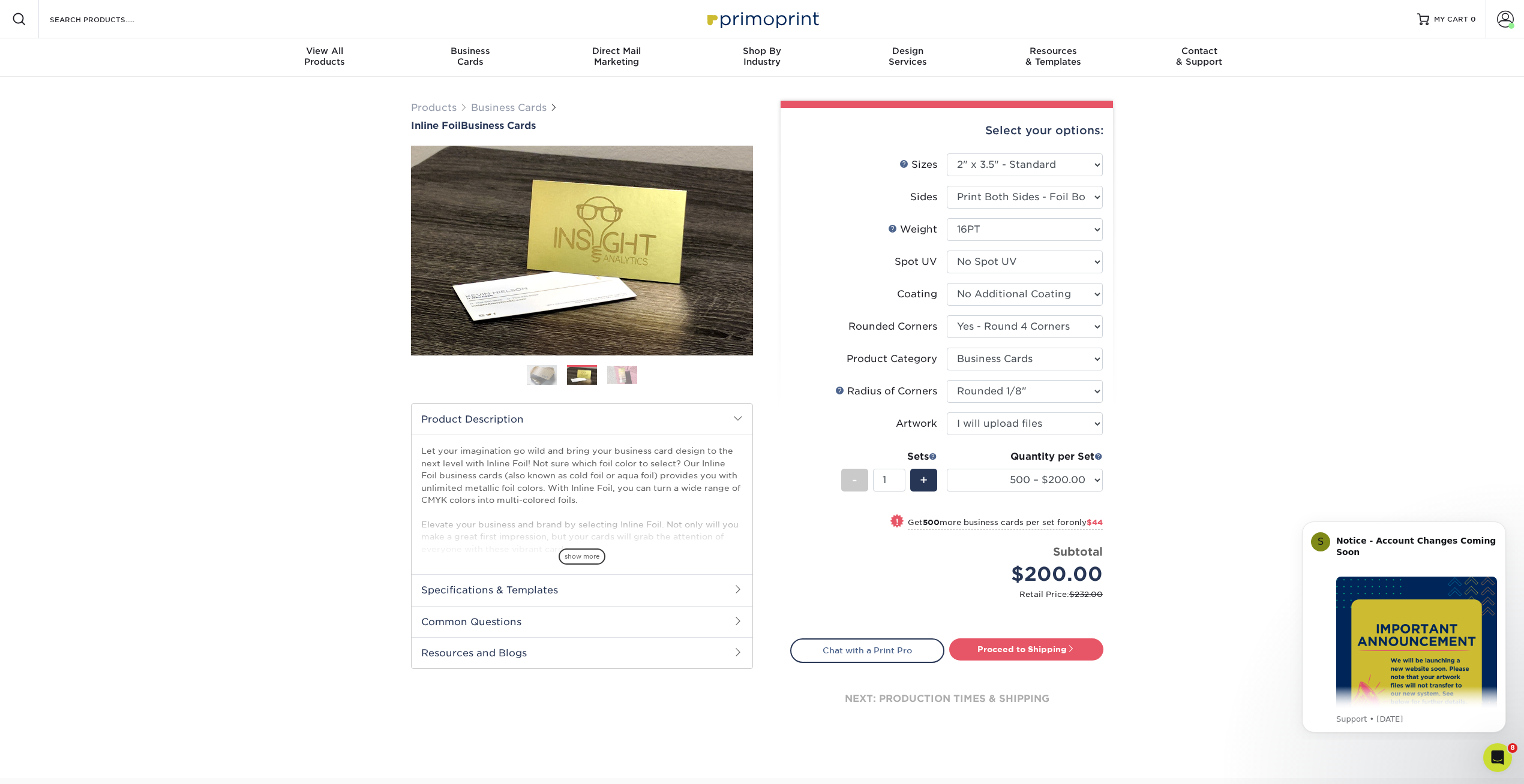
click at [611, 375] on img at bounding box center [622, 375] width 30 height 18
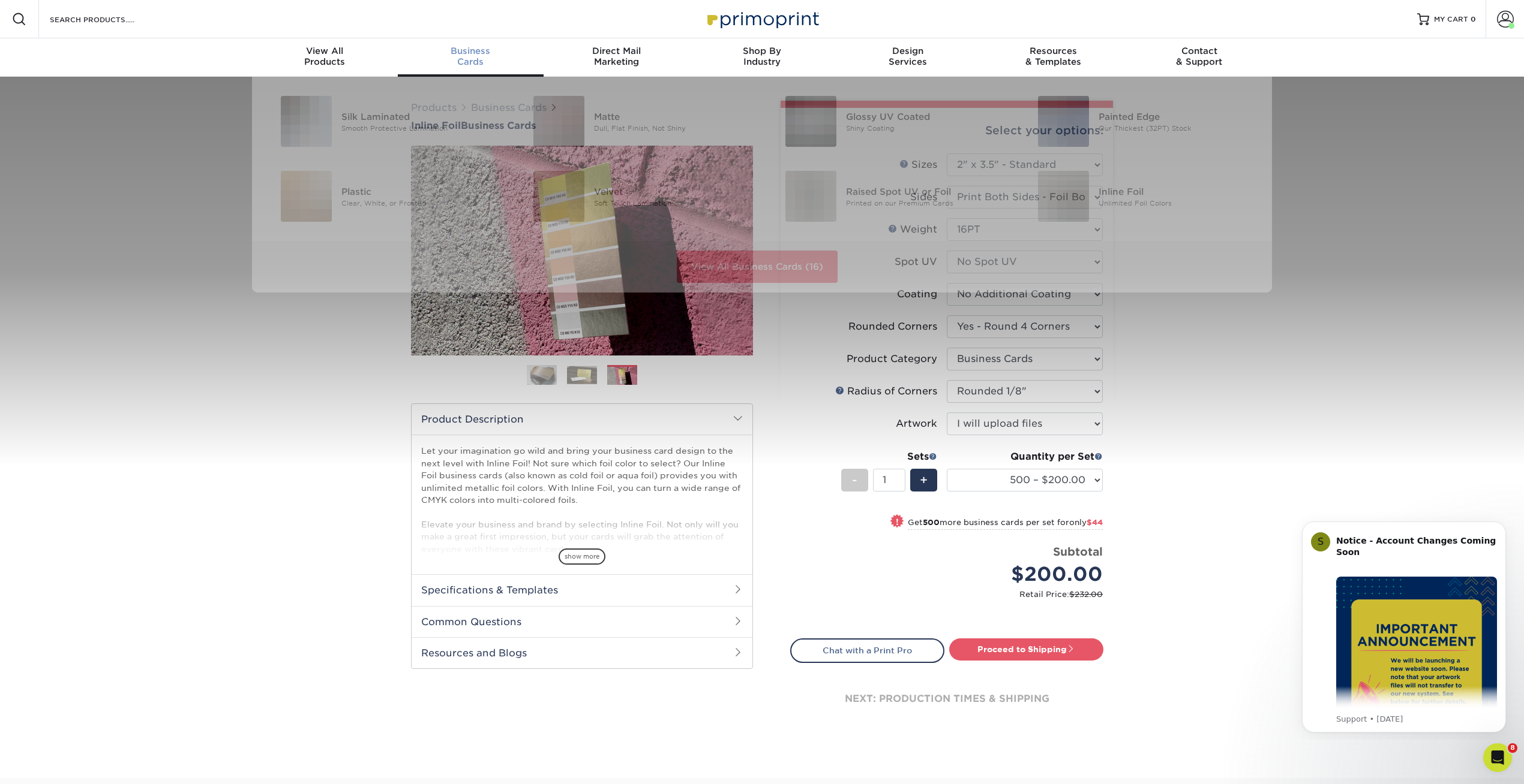
click at [493, 39] on link "Business Cards" at bounding box center [470, 57] width 146 height 38
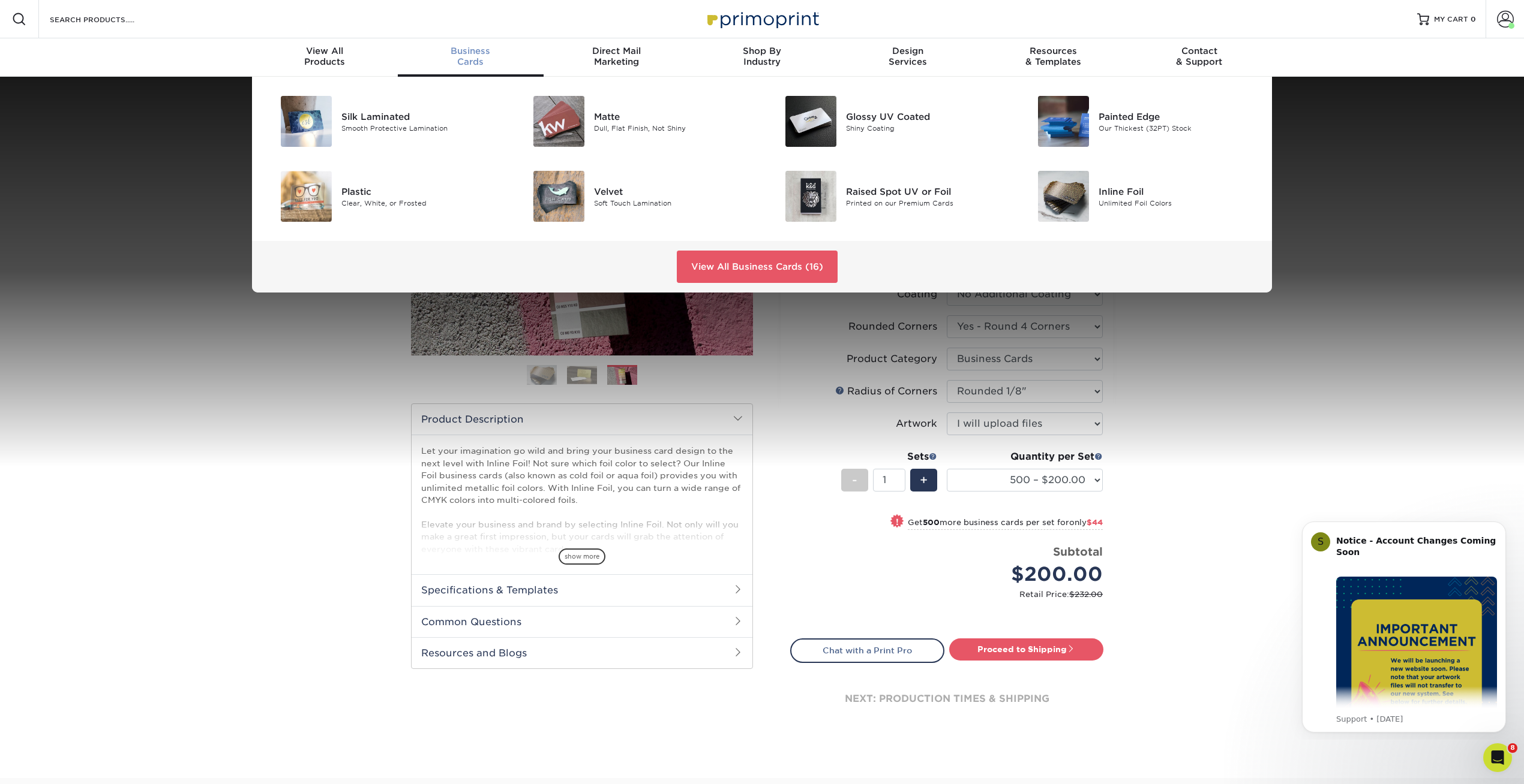
click at [487, 48] on span "Business" at bounding box center [470, 51] width 146 height 11
click at [401, 124] on div "Smooth Protective Lamination" at bounding box center [420, 128] width 159 height 10
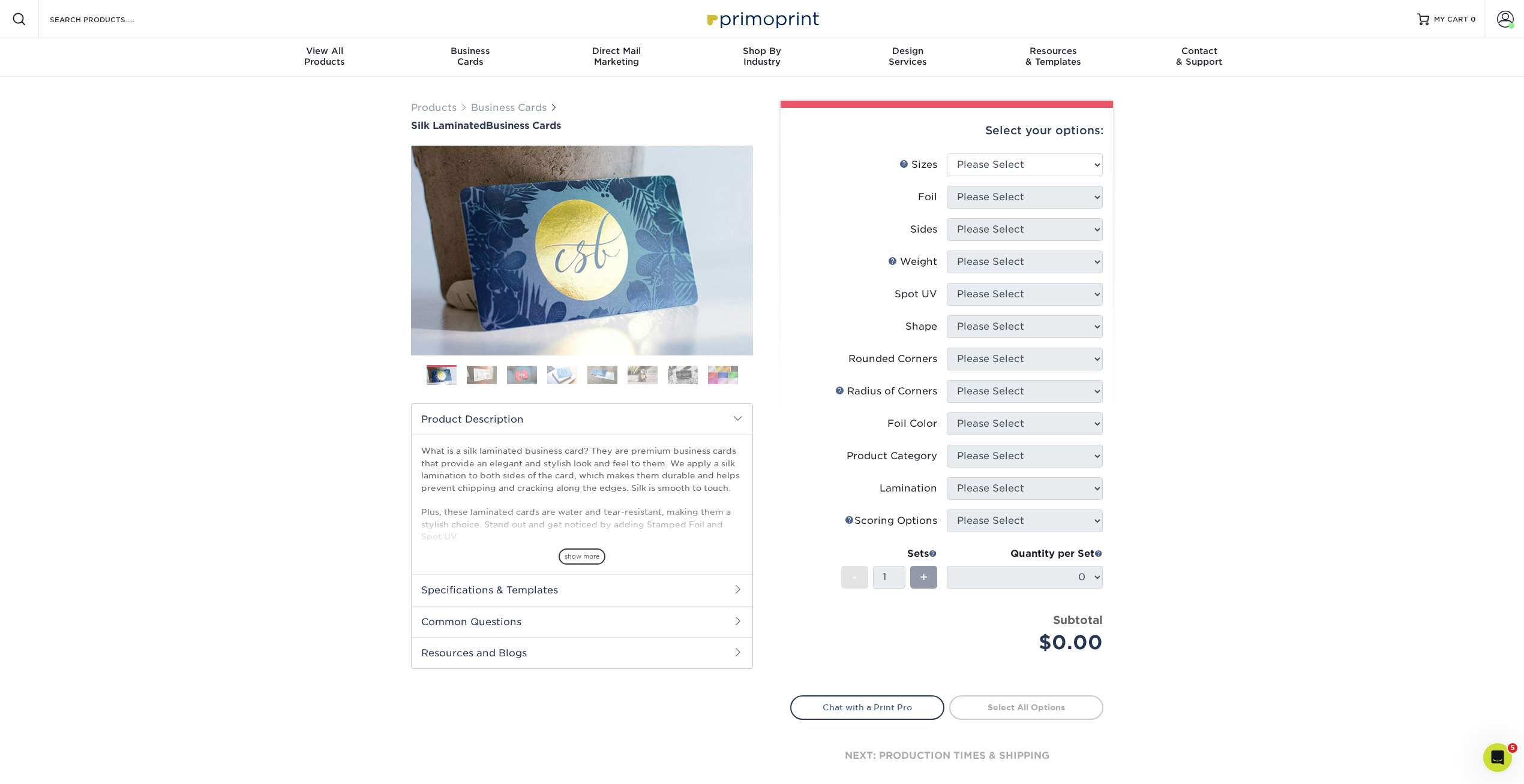
click at [973, 176] on li "Sizes Help Sizes Please Select 1.5" x 3.5" - Mini 1.75" x 3.5" - Mini 2" x 2" -…" at bounding box center [947, 169] width 312 height 32
click at [973, 169] on select "Please Select 1.5" x 3.5" - Mini 1.75" x 3.5" - Mini 2" x 2" - Square 2" x 3" -…" at bounding box center [1024, 165] width 156 height 23
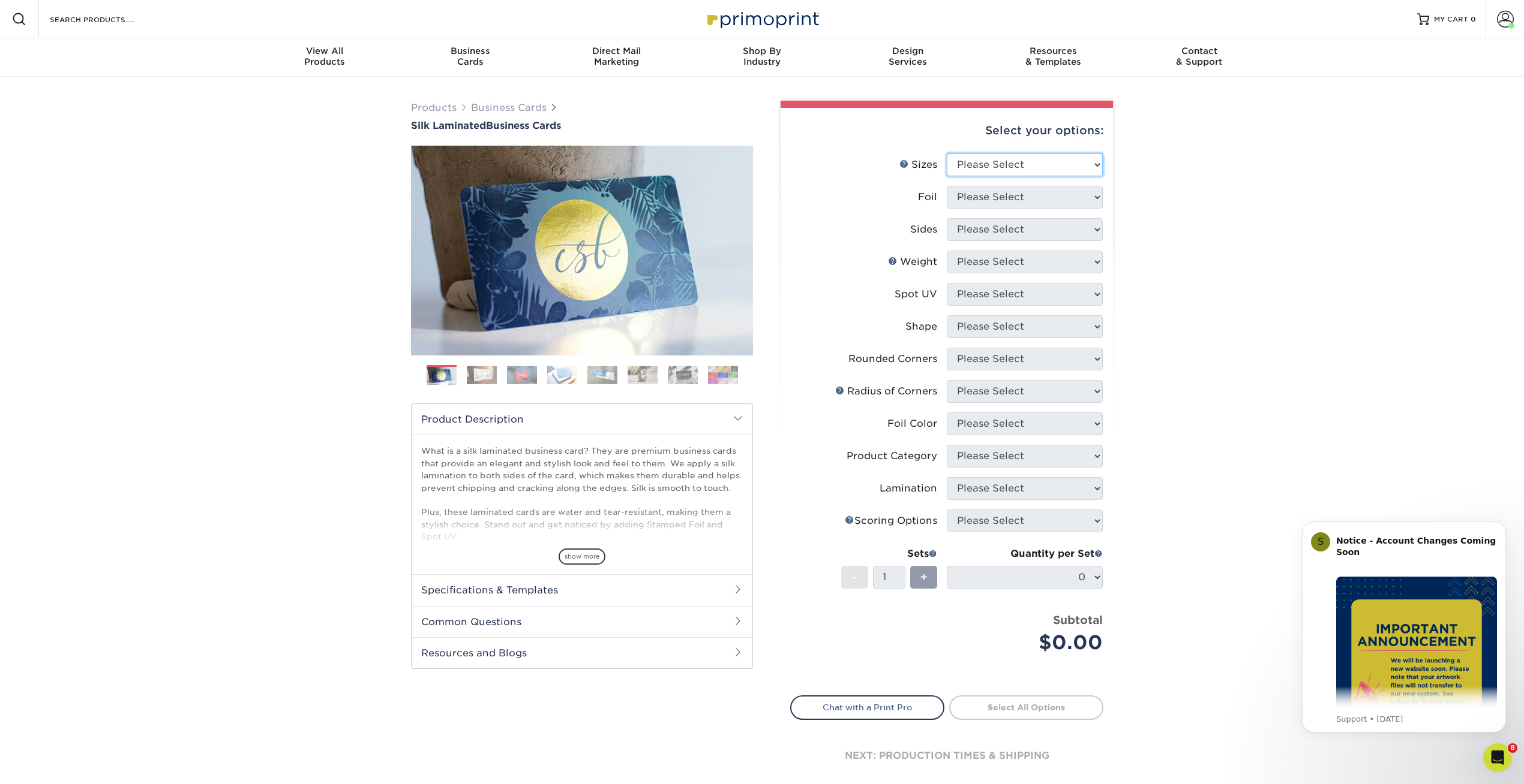
select select "2.00x3.50"
click at [946, 153] on select "Please Select 1.5" x 3.5" - Mini 1.75" x 3.5" - Mini 2" x 2" - Square 2" x 3" -…" at bounding box center [1024, 165] width 156 height 23
click at [969, 205] on select "Please Select Yes No" at bounding box center [1024, 197] width 156 height 23
select select "1"
click at [946, 186] on select "Please Select Yes No" at bounding box center [1024, 197] width 156 height 23
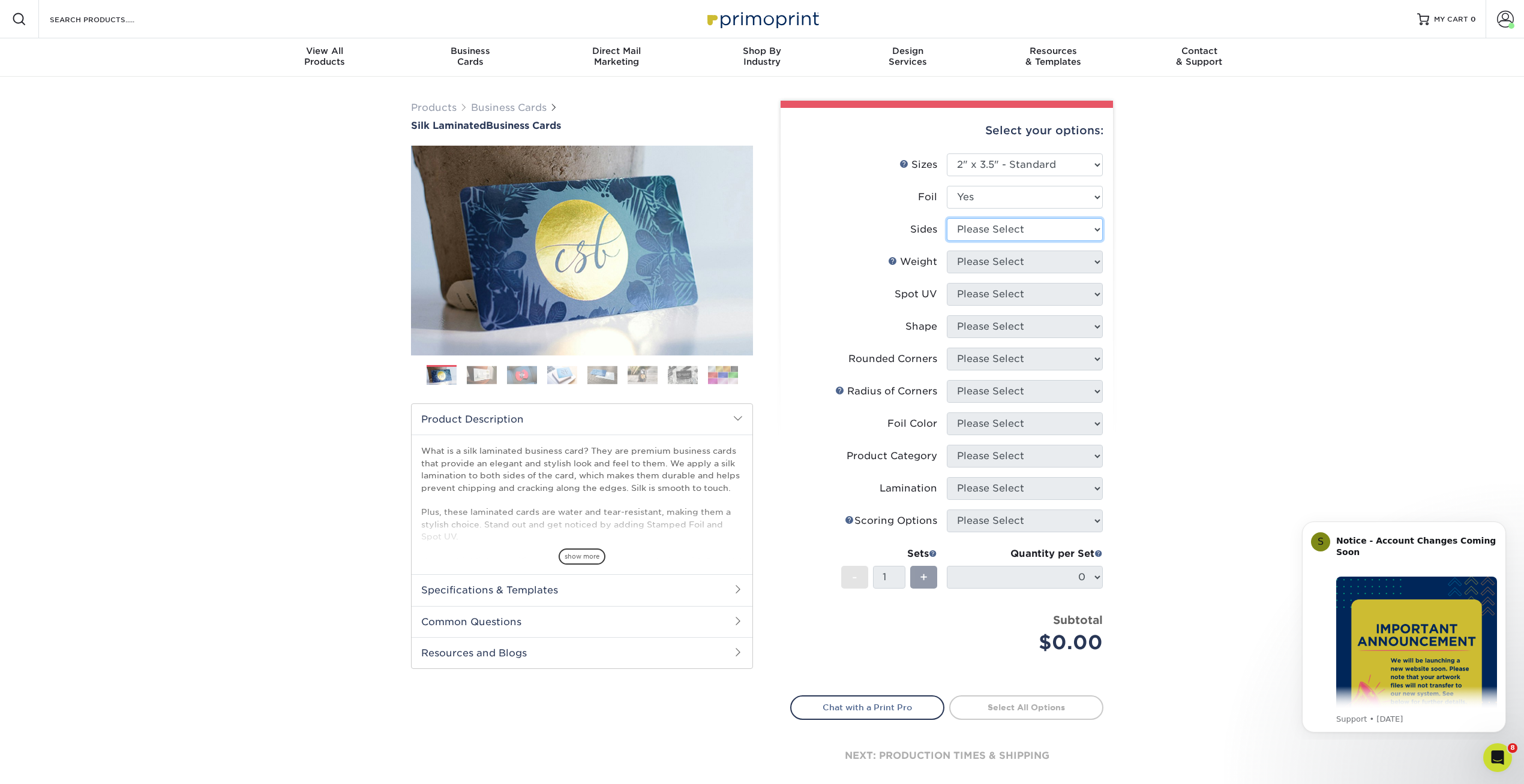
click at [971, 230] on select "Please Select Print Both Sides - Foil Both Sides Print Both Sides - Foil Front …" at bounding box center [1024, 230] width 156 height 23
select select "34527644-b4fd-4ffb-9092-1318eefcd9d9"
click at [946, 219] on select "Please Select Print Both Sides - Foil Both Sides Print Both Sides - Foil Front …" at bounding box center [1024, 230] width 156 height 23
click at [966, 265] on select "Please Select 16PT" at bounding box center [1024, 262] width 156 height 23
select select "16PT"
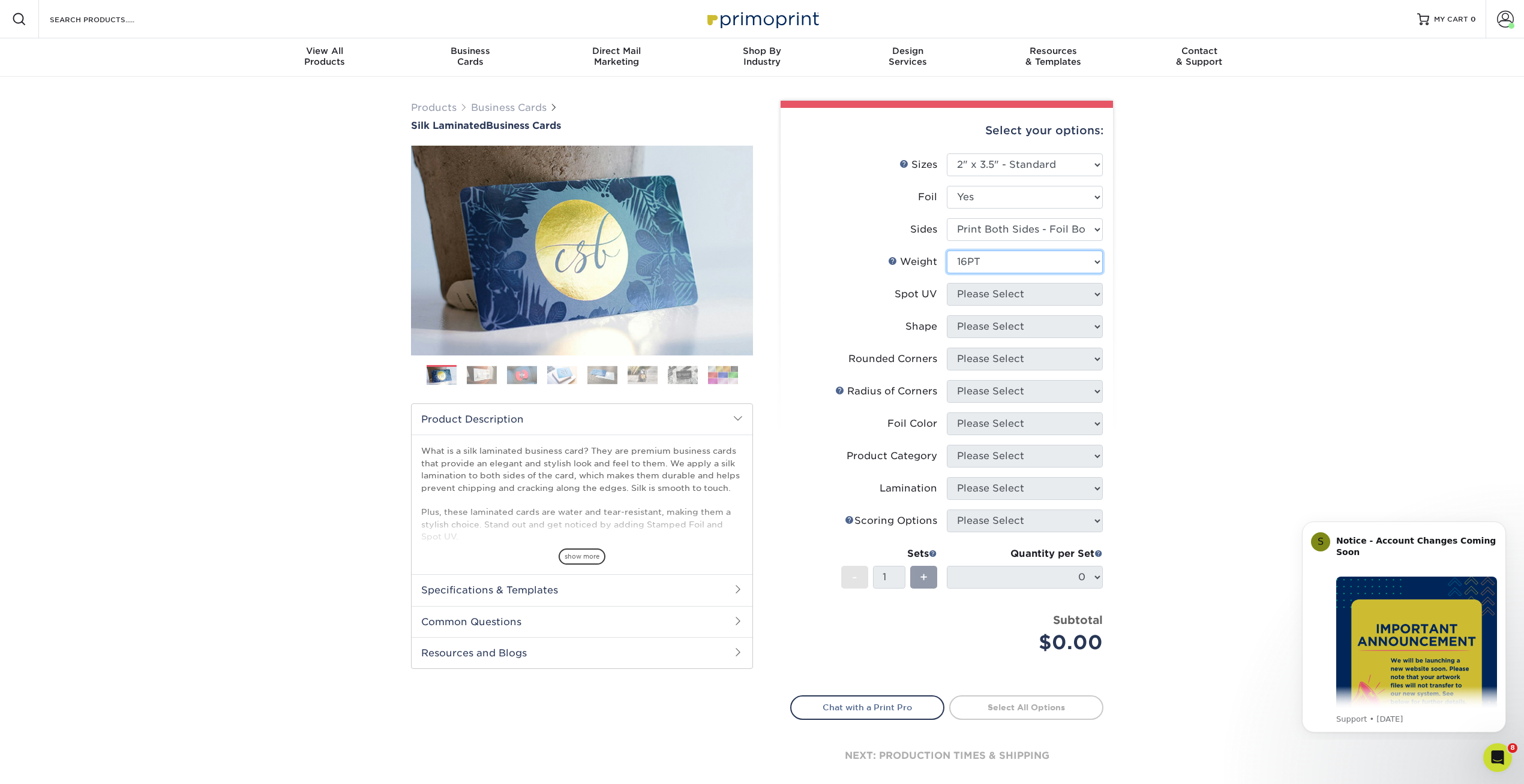
click at [946, 251] on select "Please Select 16PT" at bounding box center [1024, 262] width 156 height 23
click at [963, 293] on select "Please Select No Spot UV Front and Back (Both Sides) Front Only Back Only" at bounding box center [1024, 294] width 156 height 23
select select "3"
click at [946, 283] on select "Please Select No Spot UV Front and Back (Both Sides) Front Only Back Only" at bounding box center [1024, 294] width 156 height 23
click at [0, 0] on select at bounding box center [0, 0] width 0 height 0
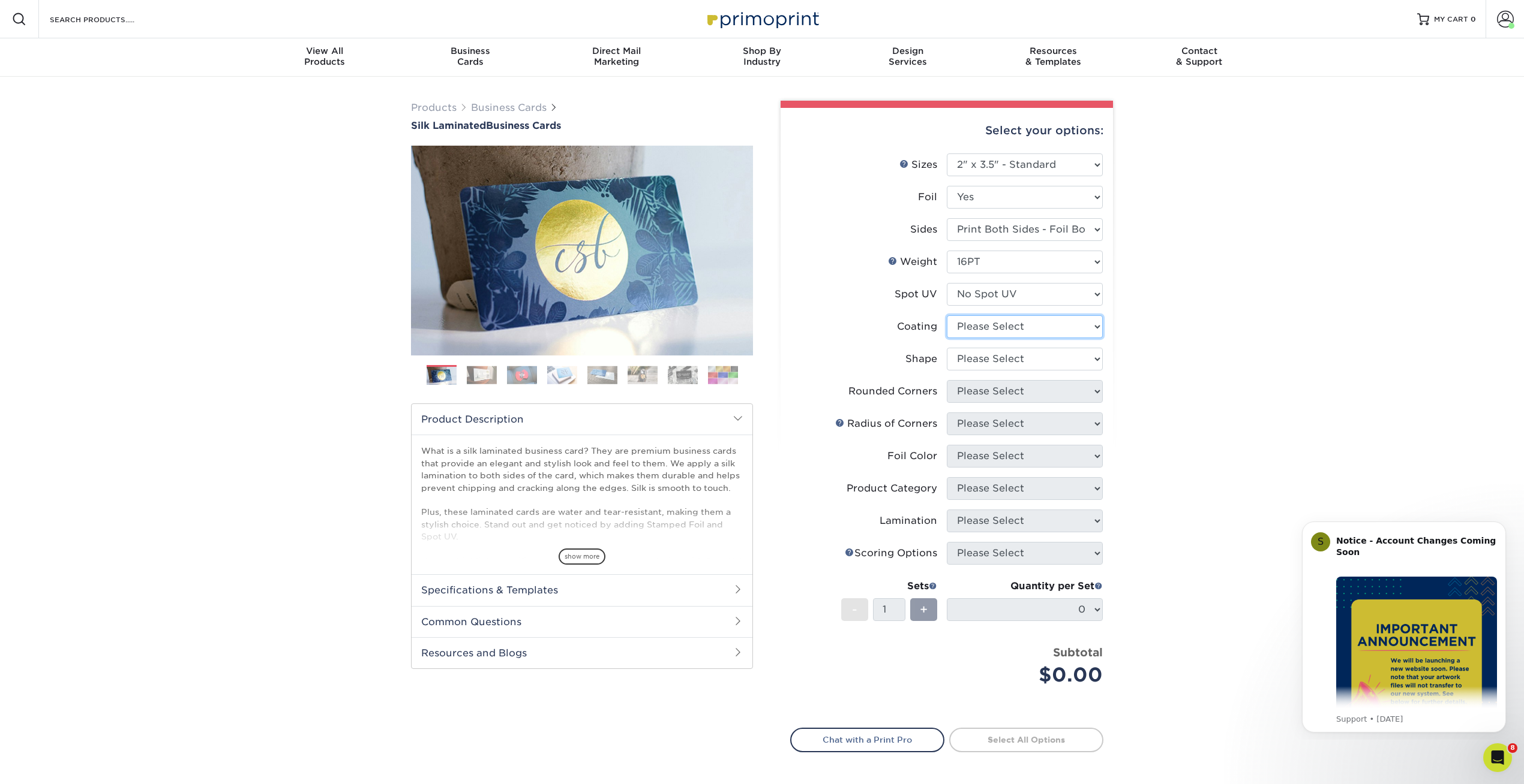
select select "3e7618de-abca-4bda-9f97-8b9129e913d8"
click at [946, 315] on select at bounding box center [1024, 327] width 156 height 23
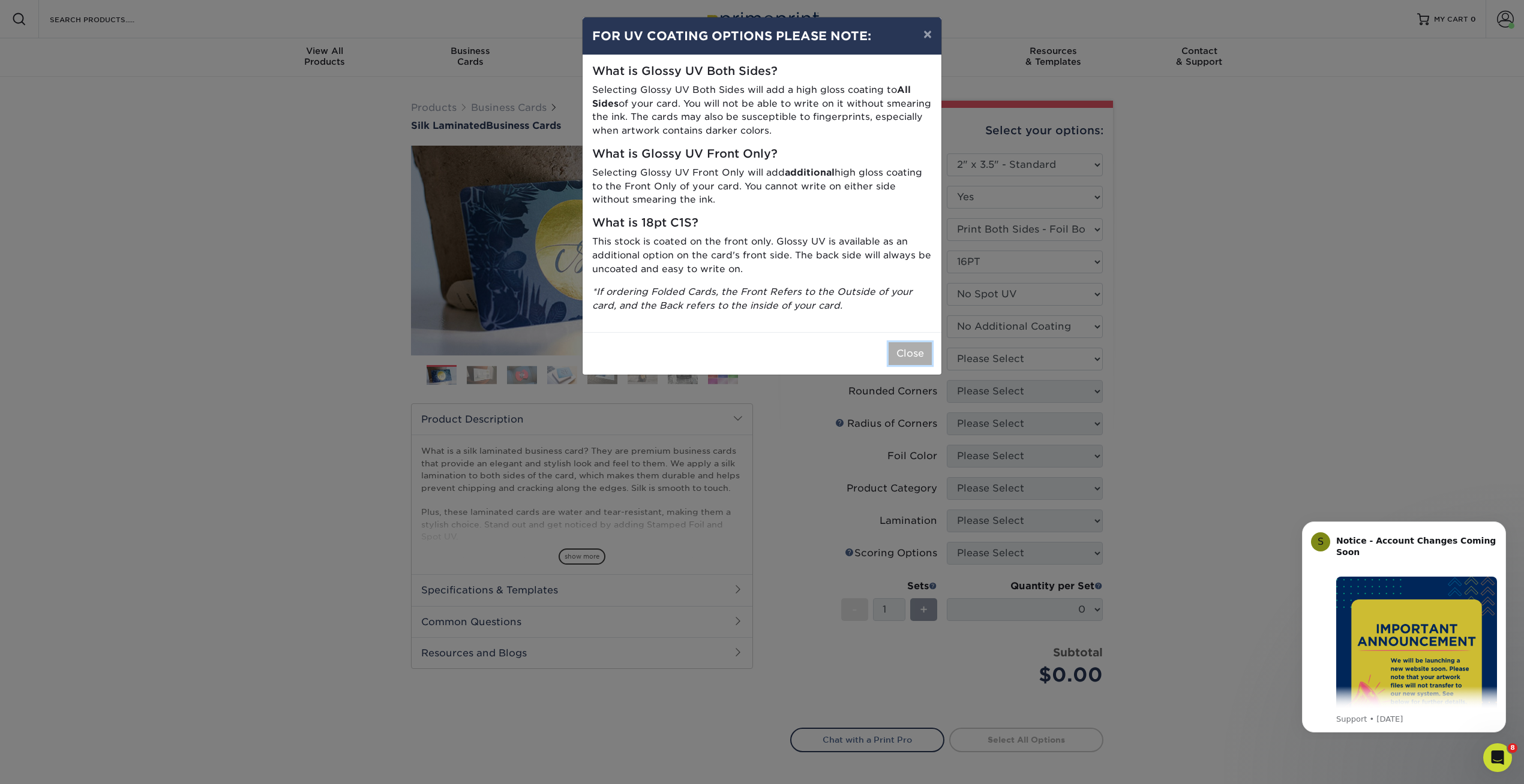
click at [905, 356] on button "Close" at bounding box center [910, 353] width 43 height 23
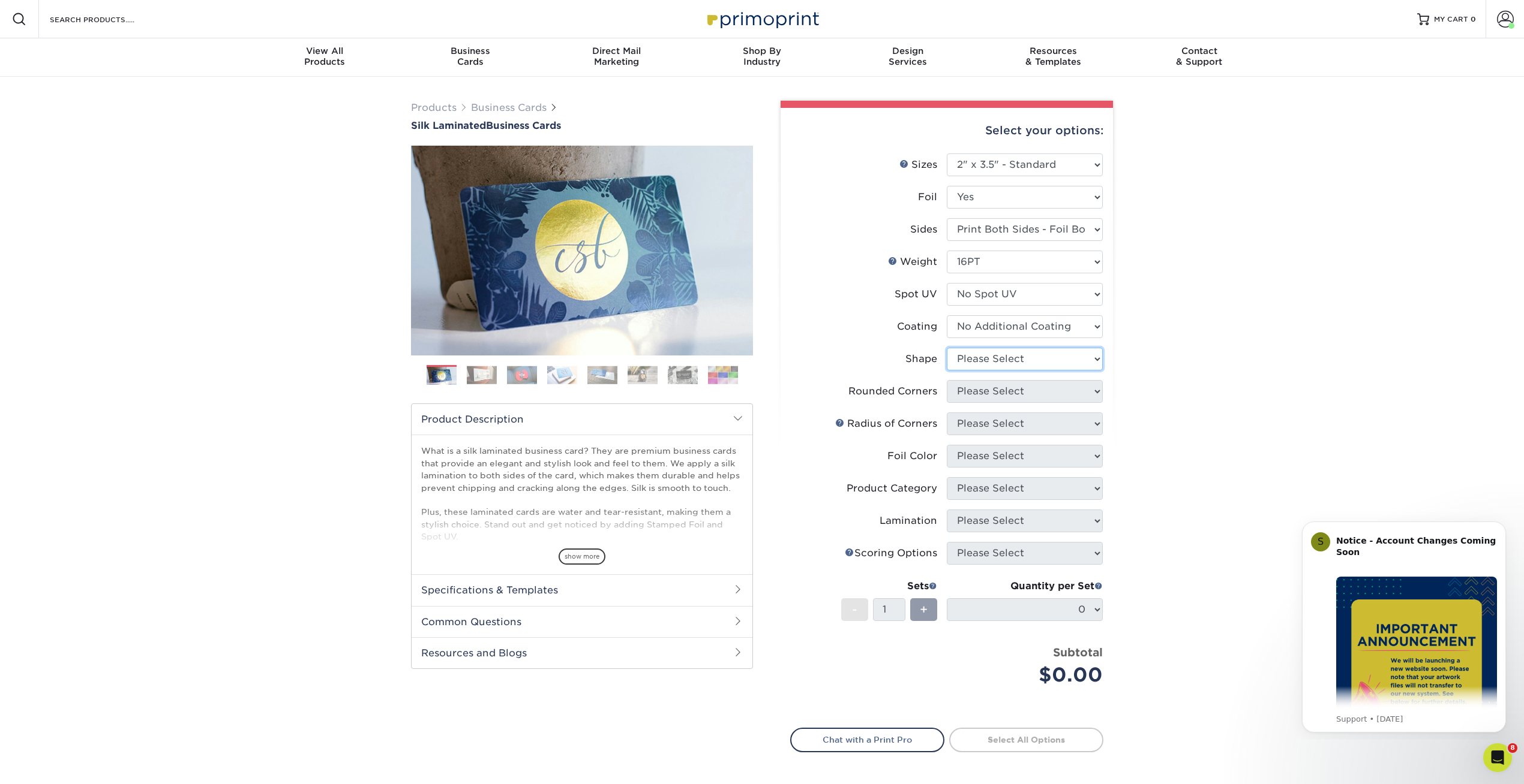
click at [966, 365] on select "Please Select Standard" at bounding box center [1024, 359] width 156 height 23
select select "standard"
click at [946, 348] on select "Please Select Standard" at bounding box center [1024, 359] width 156 height 23
click at [966, 390] on select "Please Select Yes - Round 2 Corners Yes - Round 4 Corners No" at bounding box center [1024, 392] width 156 height 23
select select "7672df9e-0e0a-464d-8e1f-920c575e4da3"
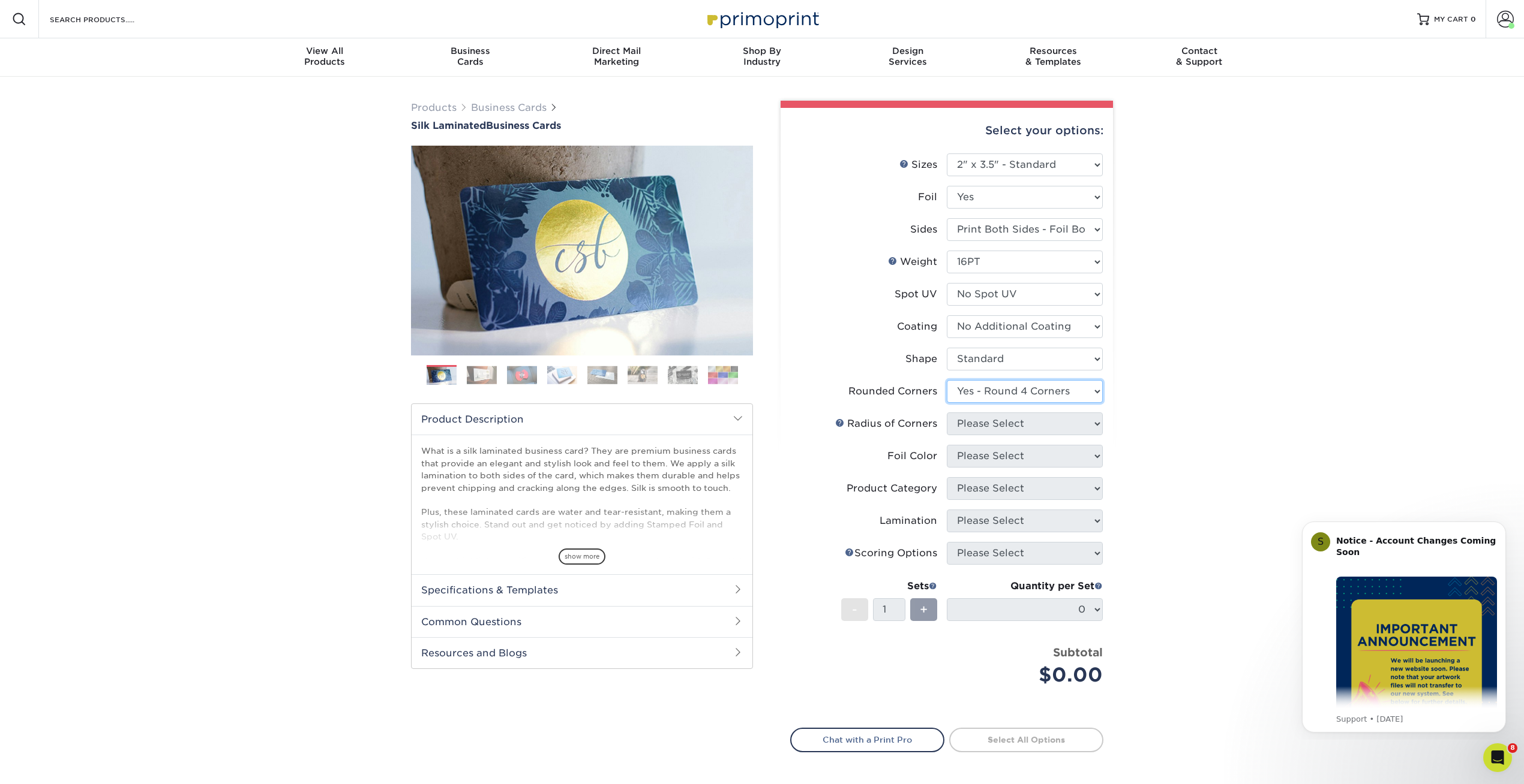
click at [946, 380] on select "Please Select Yes - Round 2 Corners Yes - Round 4 Corners No" at bounding box center [1024, 392] width 156 height 23
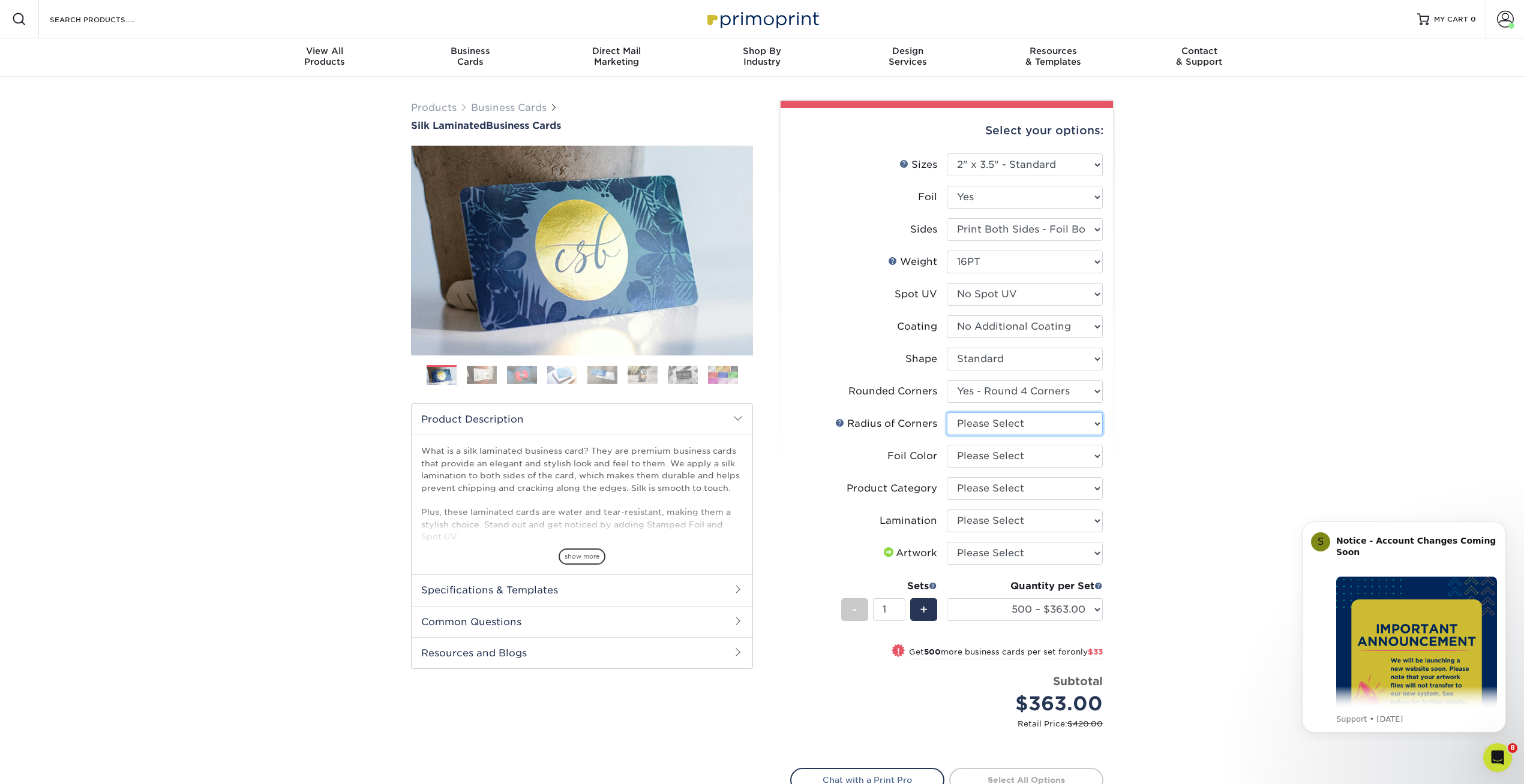
click at [967, 423] on select "Please Select Rounded 1/8" Rounded 1/4"" at bounding box center [1024, 424] width 156 height 23
select select "589680c7-ee9a-431b-9d12-d7aeb1386a97"
click at [946, 413] on select "Please Select Rounded 1/8" Rounded 1/4"" at bounding box center [1024, 424] width 156 height 23
click at [966, 461] on select "Please Select Silver Foil Black Foil Blue Foil Copper Foil Gold Foil Red Foil R…" at bounding box center [1024, 456] width 156 height 23
select select "acffa4a5-22f9-4585-ba3f-0adaa54b8c85"
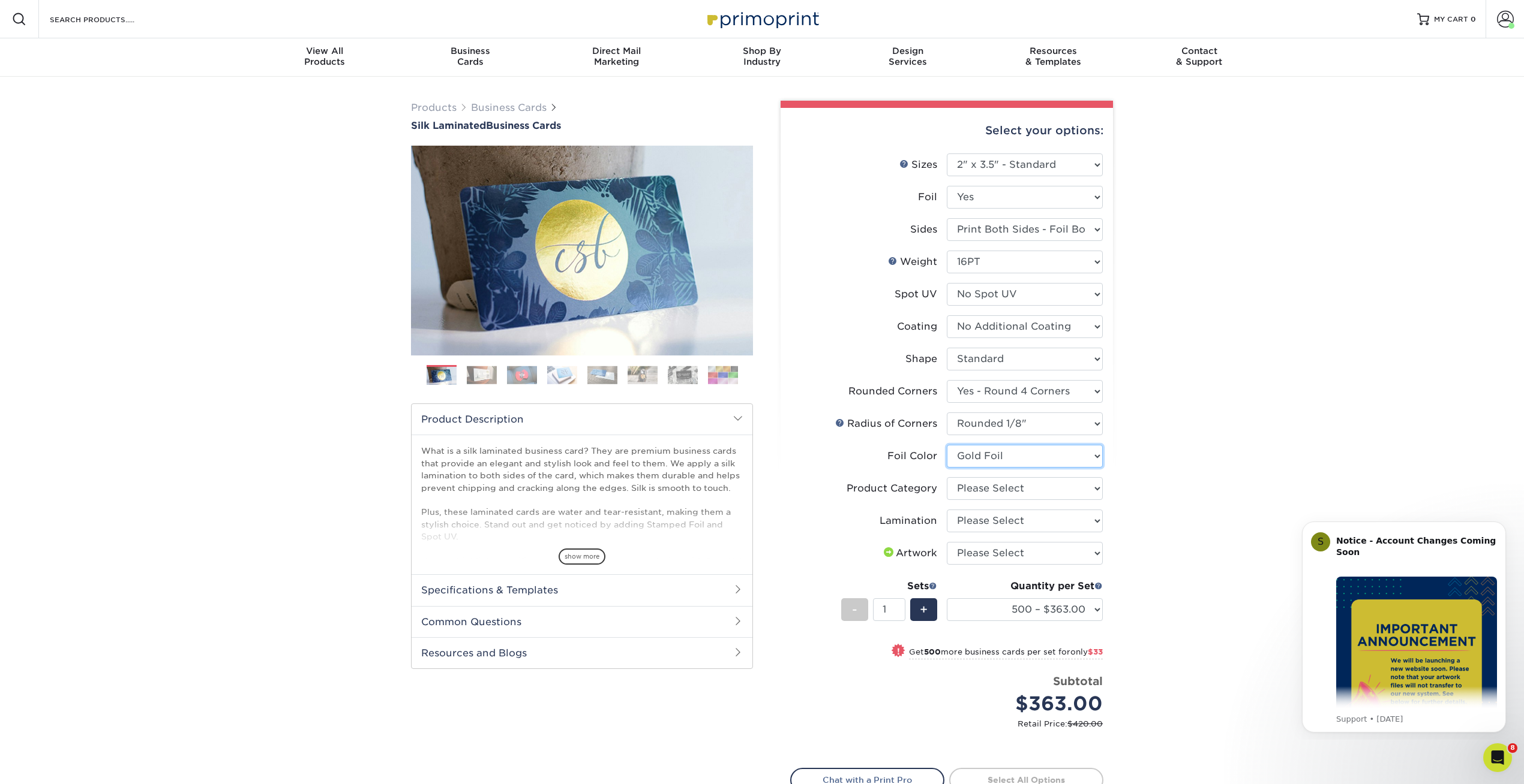
click at [946, 445] on select "Please Select Silver Foil Black Foil Blue Foil Copper Foil Gold Foil Red Foil R…" at bounding box center [1024, 456] width 156 height 23
click at [958, 492] on select "Please Select Business Cards" at bounding box center [1024, 488] width 156 height 23
select select "3b5148f1-0588-4f88-a218-97bcfdce65c1"
click at [946, 477] on select "Please Select Business Cards" at bounding box center [1024, 488] width 156 height 23
click at [961, 518] on select "Please Select Silk" at bounding box center [1024, 521] width 156 height 23
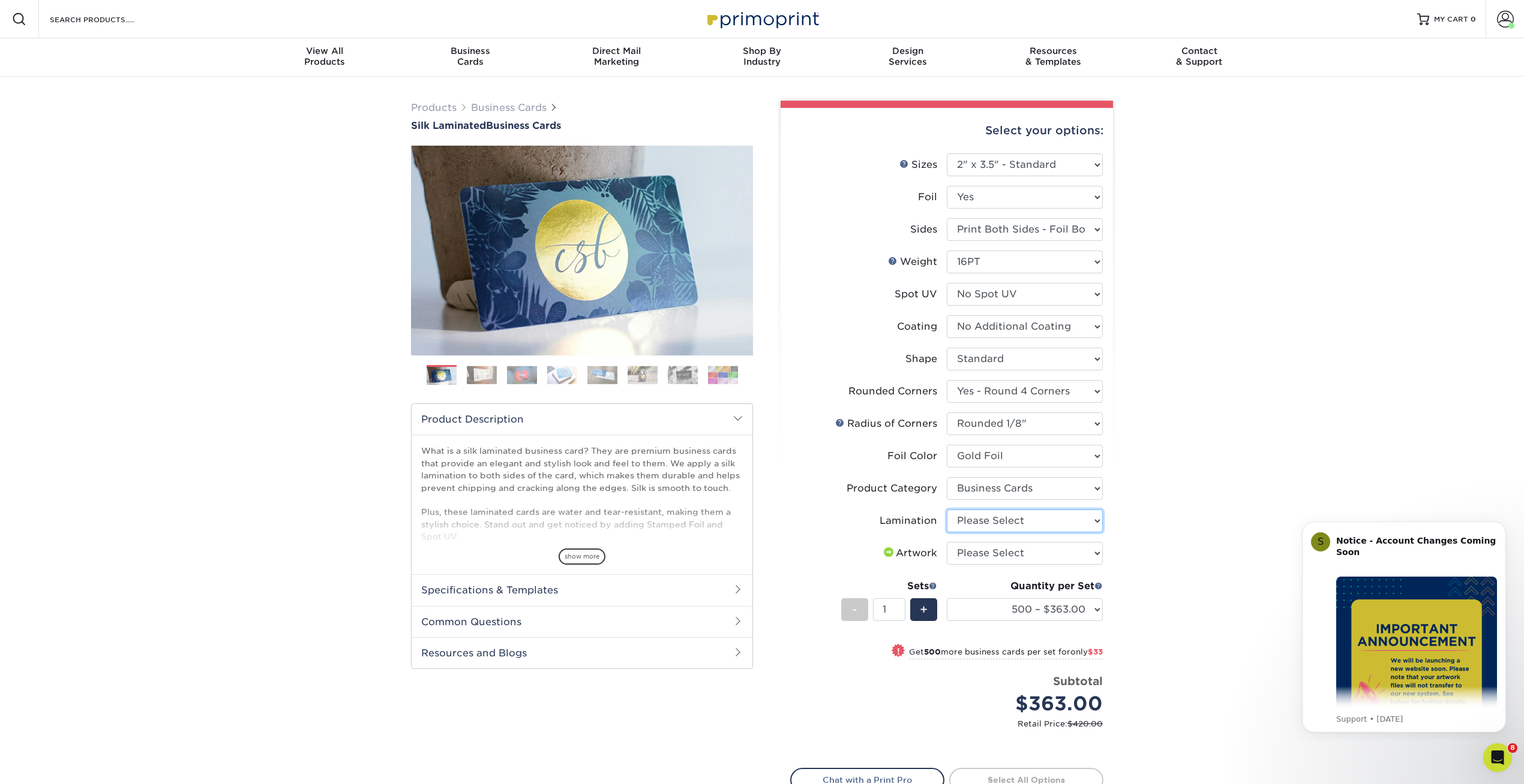
select select "ccacb42f-45f7-42d3-bbd3-7c8421cf37f0"
click at [946, 510] on select "Please Select Silk" at bounding box center [1024, 521] width 156 height 23
click at [966, 554] on select "Please Select I will upload files I need a design - $100" at bounding box center [1024, 553] width 156 height 23
select select "upload"
click at [946, 542] on select "Please Select I will upload files I need a design - $100" at bounding box center [1024, 553] width 156 height 23
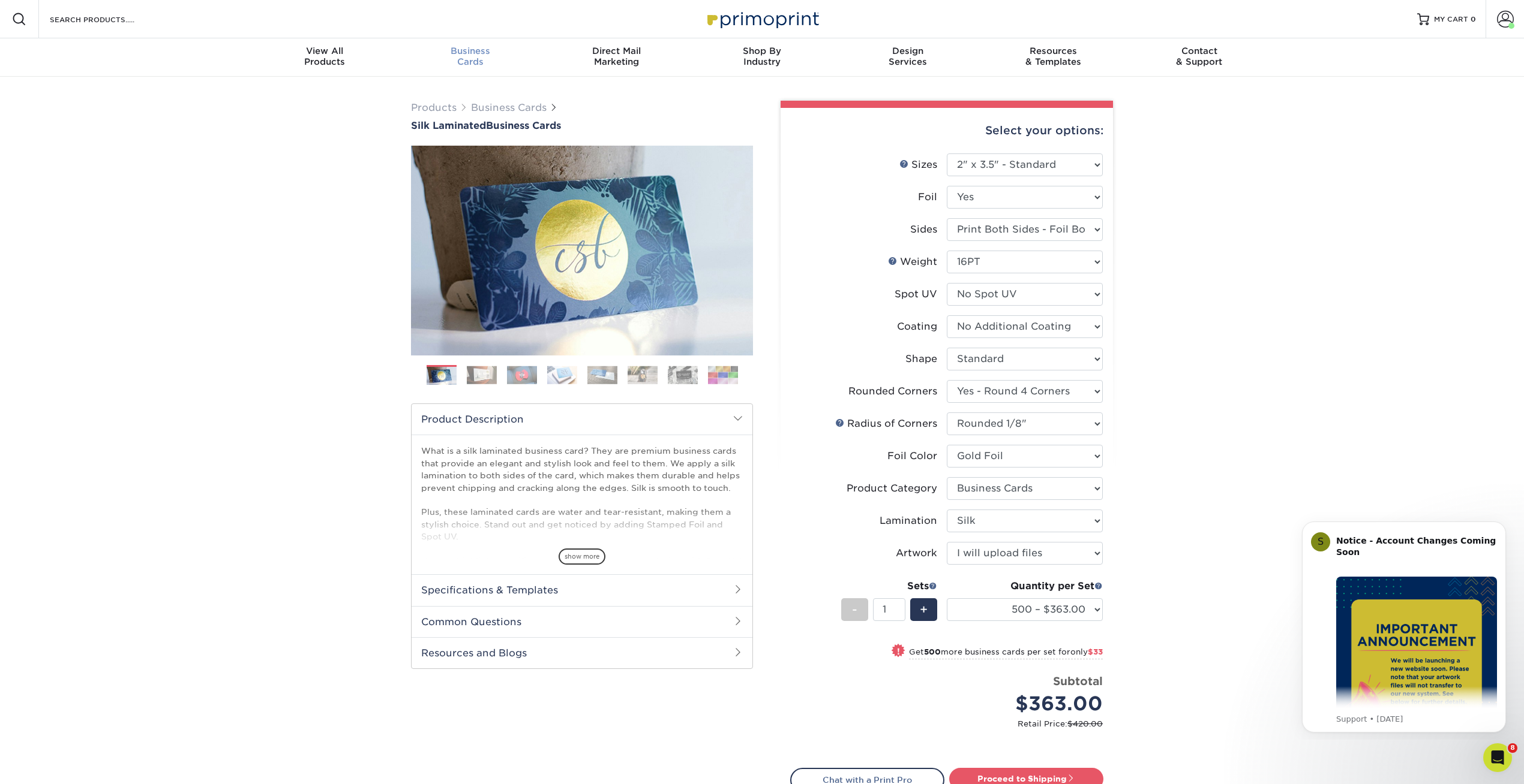
click at [469, 53] on span "Business" at bounding box center [470, 51] width 146 height 11
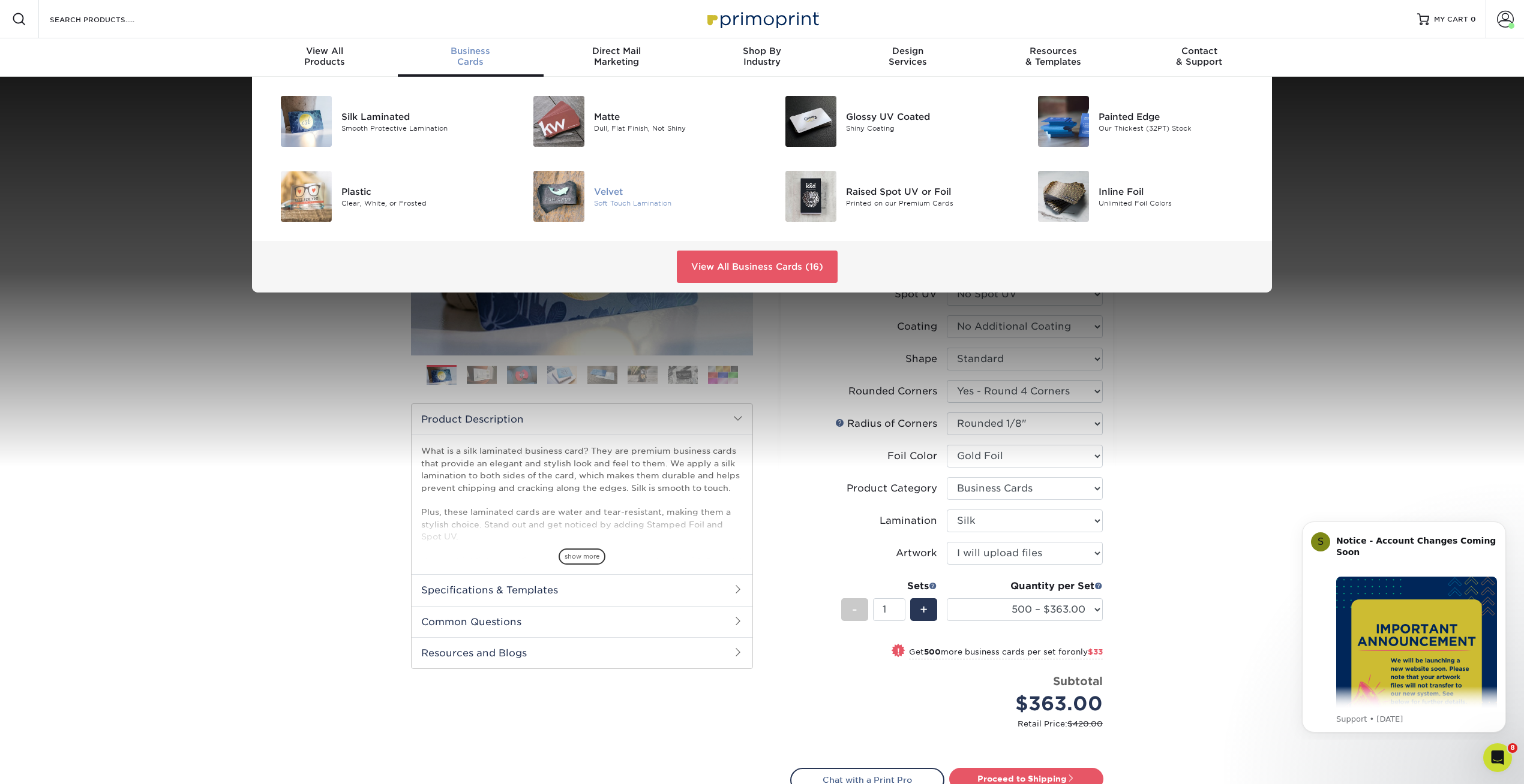
click at [571, 172] on img at bounding box center [558, 196] width 51 height 51
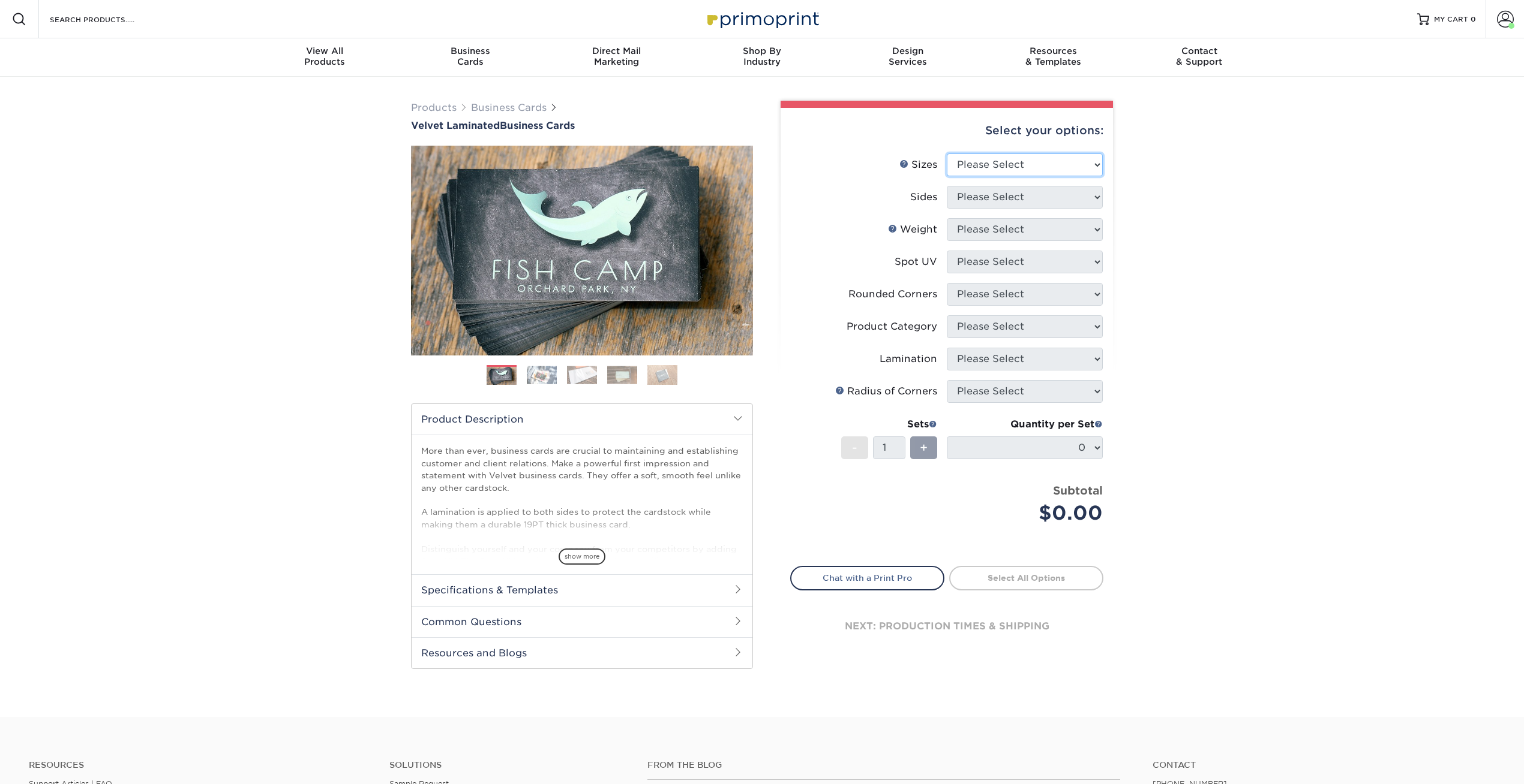
click at [973, 165] on select "Please Select 1.5" x 3.5" - Mini 1.75" x 3.5" - Mini 2" x 2" - Square 2" x 3" -…" at bounding box center [1024, 165] width 156 height 23
select select "2.00x3.50"
click at [946, 153] on select "Please Select 1.5" x 3.5" - Mini 1.75" x 3.5" - Mini 2" x 2" - Square 2" x 3" -…" at bounding box center [1024, 165] width 156 height 23
click at [967, 205] on select "Please Select Print Both Sides Print Front Only" at bounding box center [1024, 197] width 156 height 23
select select "13abbda7-1d64-4f25-8bb2-c179b224825d"
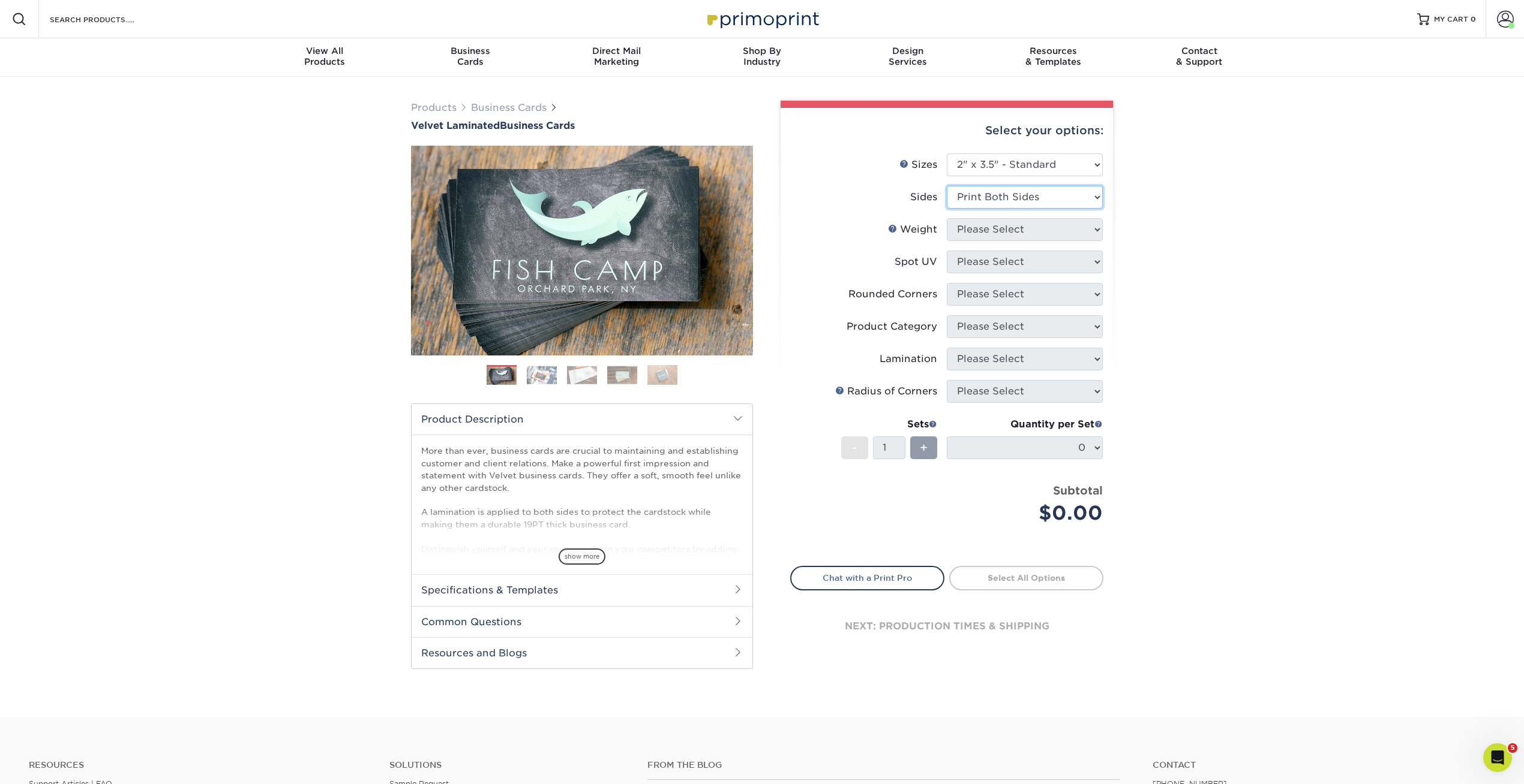
click at [946, 186] on select "Please Select Print Both Sides Print Front Only" at bounding box center [1024, 197] width 156 height 23
click at [967, 236] on select "Please Select 16PT" at bounding box center [1024, 230] width 156 height 23
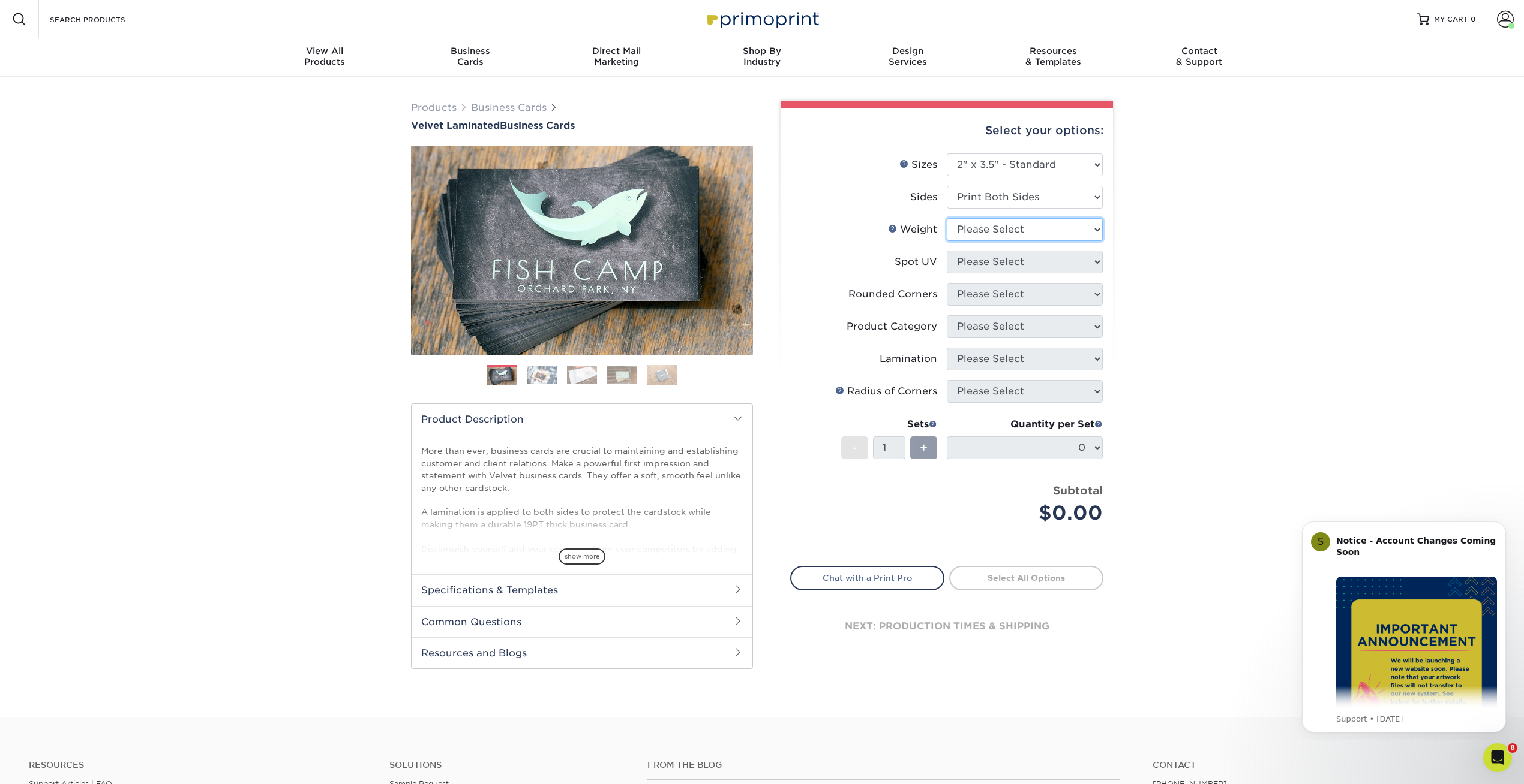
select select "16PT"
click at [946, 219] on select "Please Select 16PT" at bounding box center [1024, 230] width 156 height 23
click at [967, 266] on select "Please Select No Spot UV Front and Back (Both Sides) Front Only Back Only" at bounding box center [1024, 262] width 156 height 23
select select "3"
click at [946, 251] on select "Please Select No Spot UV Front and Back (Both Sides) Front Only Back Only" at bounding box center [1024, 262] width 156 height 23
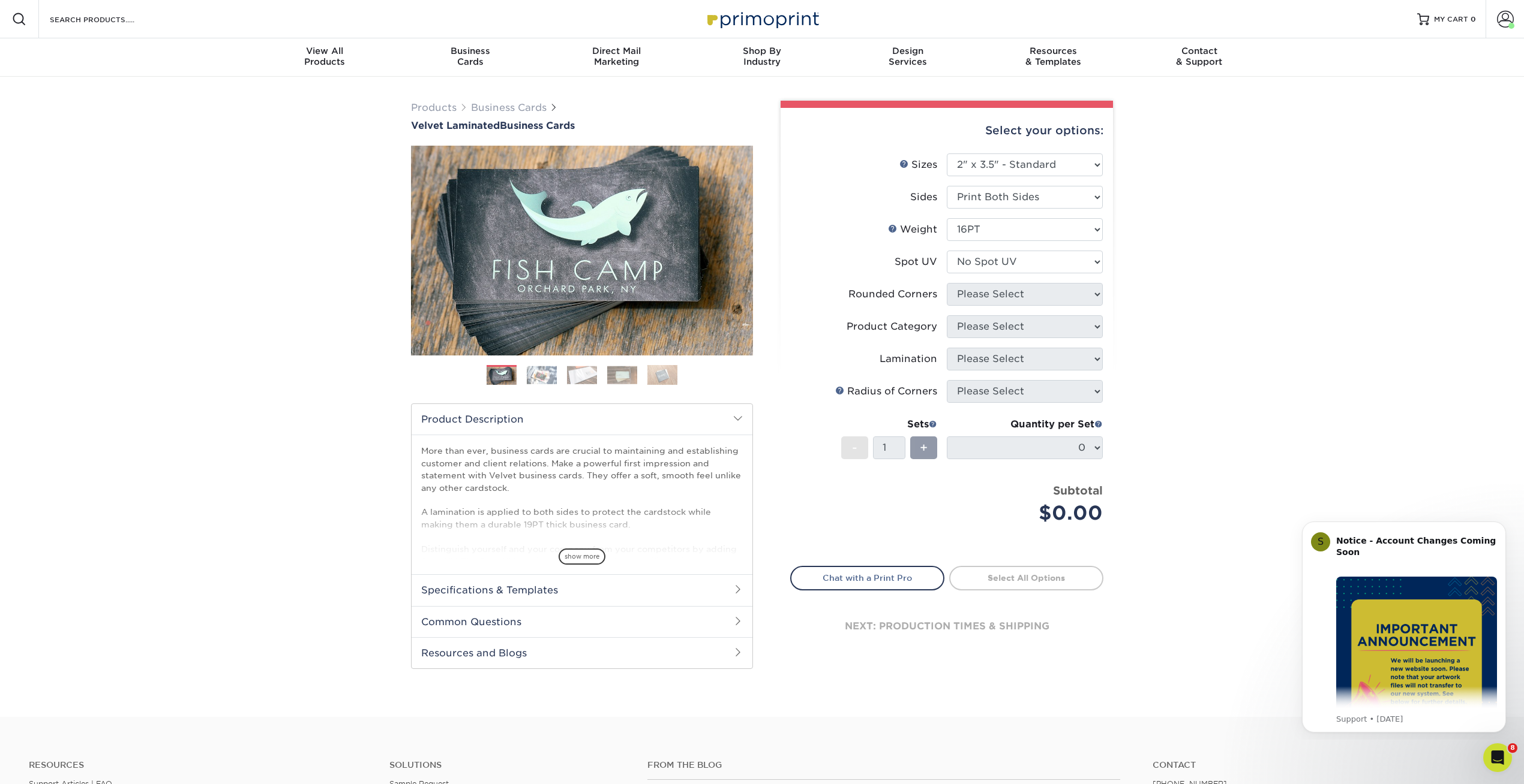
click at [0, 0] on select at bounding box center [0, 0] width 0 height 0
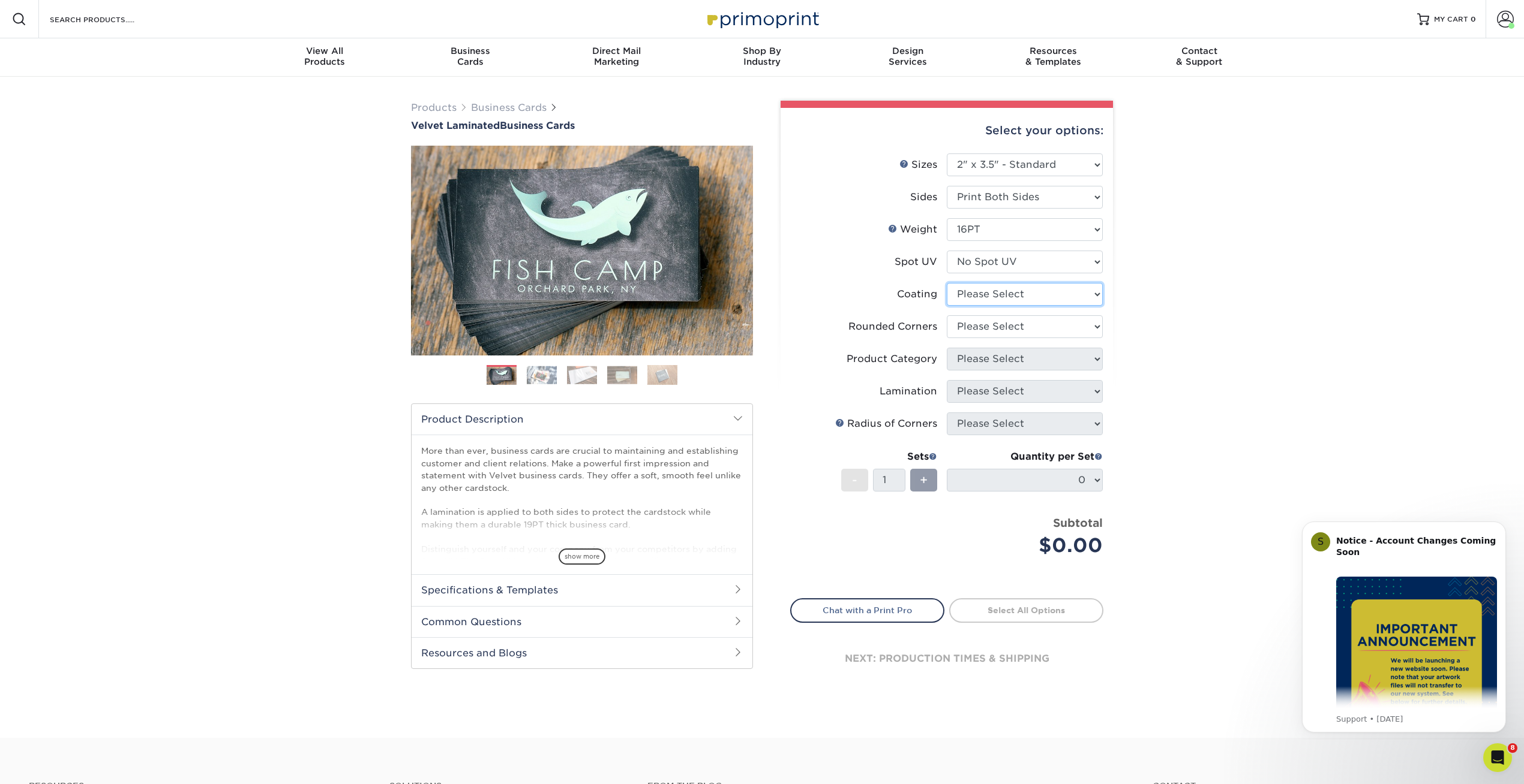
select select "3e7618de-abca-4bda-9f97-8b9129e913d8"
click at [946, 283] on select at bounding box center [1024, 294] width 156 height 23
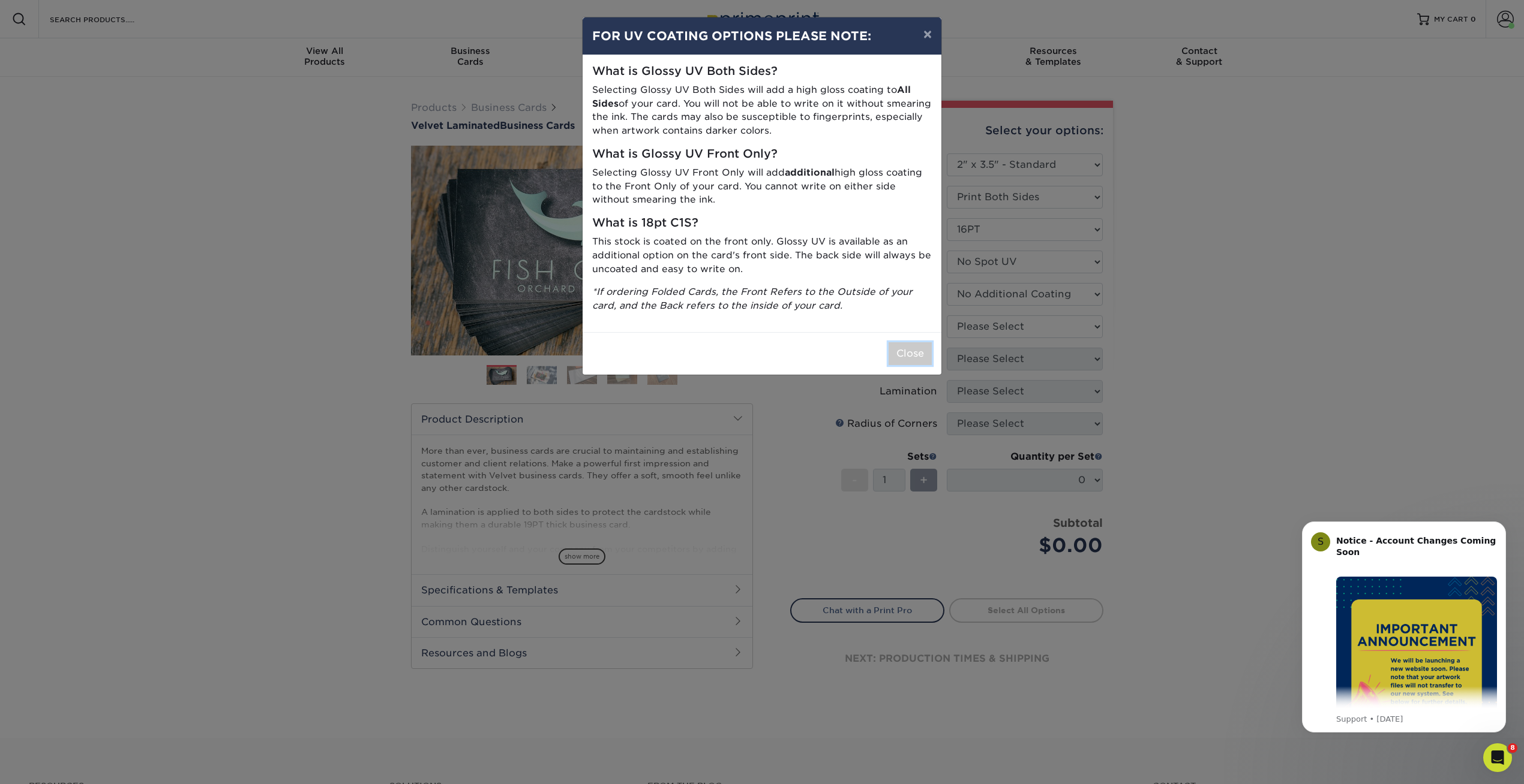
click at [924, 353] on button "Close" at bounding box center [910, 353] width 43 height 23
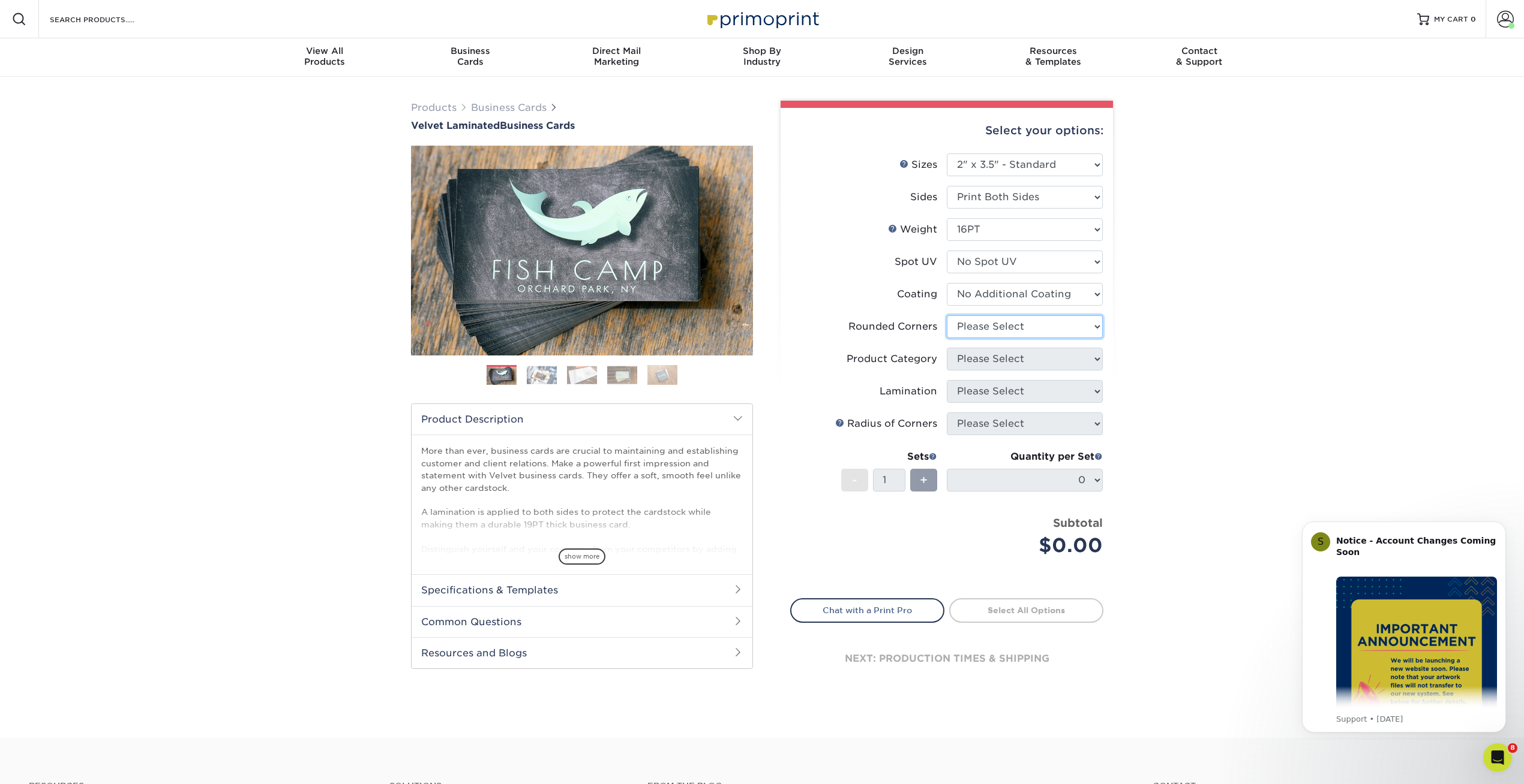
click at [983, 315] on select "Please Select Yes - Round 2 Corners Yes - Round 4 Corners No" at bounding box center [1024, 327] width 156 height 23
select select "7672df9e-0e0a-464d-8e1f-920c575e4da3"
click at [946, 315] on select "Please Select Yes - Round 2 Corners Yes - Round 4 Corners No" at bounding box center [1024, 327] width 156 height 23
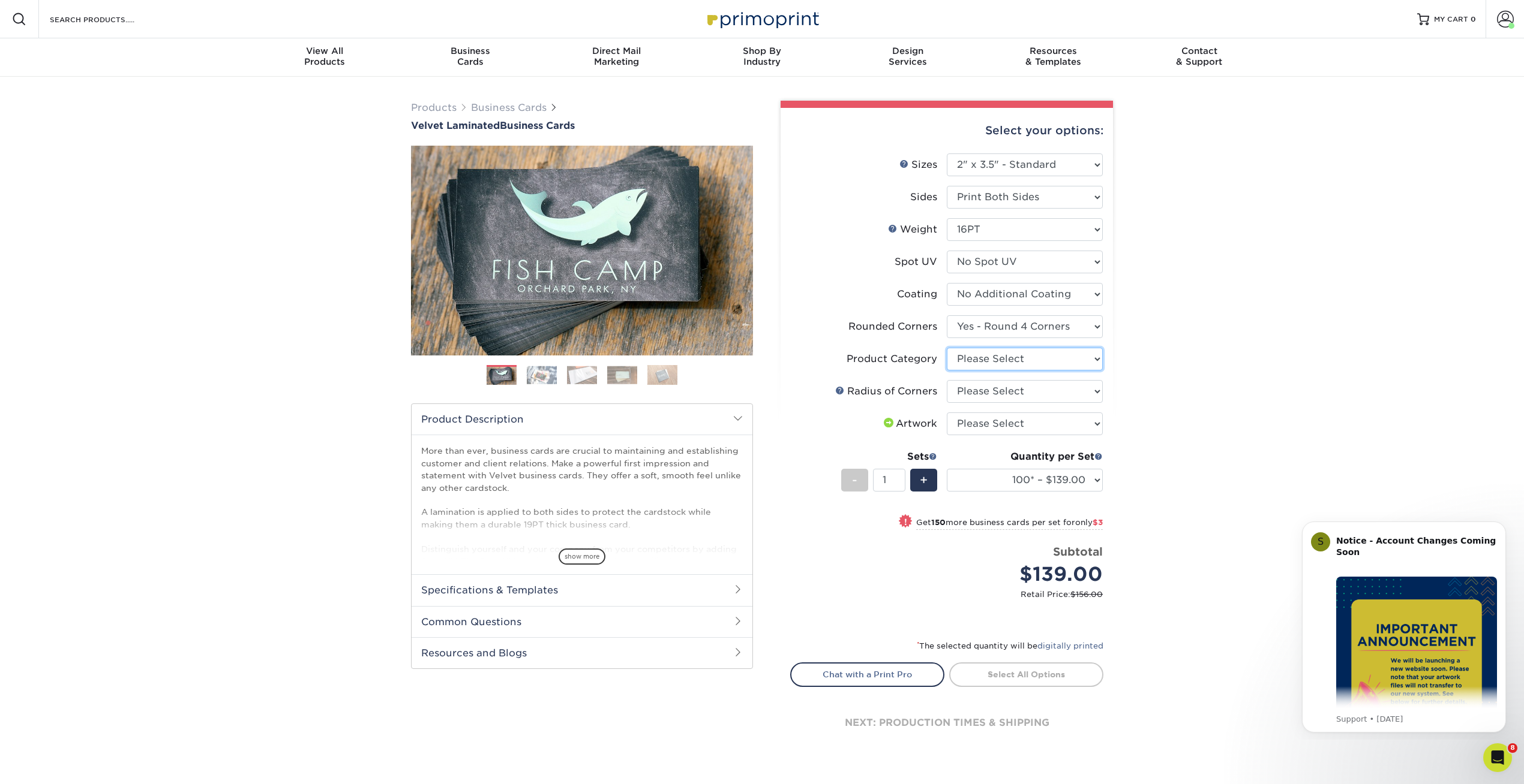
click at [962, 357] on select "Please Select Business Cards" at bounding box center [1024, 359] width 156 height 23
select select "3b5148f1-0588-4f88-a218-97bcfdce65c1"
click at [946, 348] on select "Please Select Business Cards" at bounding box center [1024, 359] width 156 height 23
click at [964, 390] on select "Please Select Rounded 1/8" Rounded 1/4"" at bounding box center [1024, 392] width 156 height 23
select select "589680c7-ee9a-431b-9d12-d7aeb1386a97"
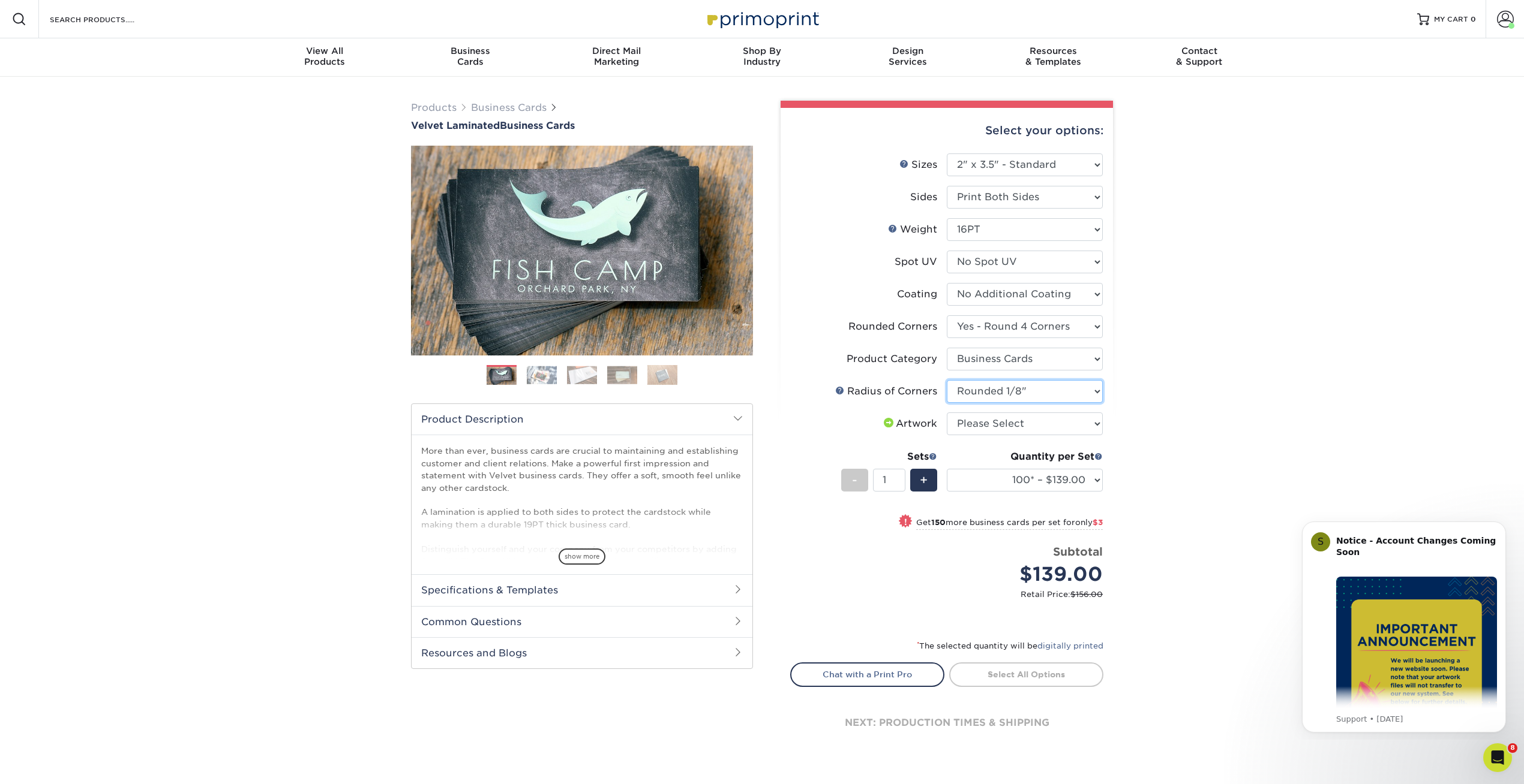
click at [946, 380] on select "Please Select Rounded 1/8" Rounded 1/4"" at bounding box center [1024, 392] width 156 height 23
click at [963, 428] on select "Please Select I will upload files I need a design - $100" at bounding box center [1024, 424] width 156 height 23
select select "upload"
click at [946, 413] on select "Please Select I will upload files I need a design - $100" at bounding box center [1024, 424] width 156 height 23
click at [1026, 482] on select "100* – $139.00 250* – $142.00 500 – $146.00 1000 – $163.00 2500 – $387.00 5000 …" at bounding box center [1024, 480] width 156 height 23
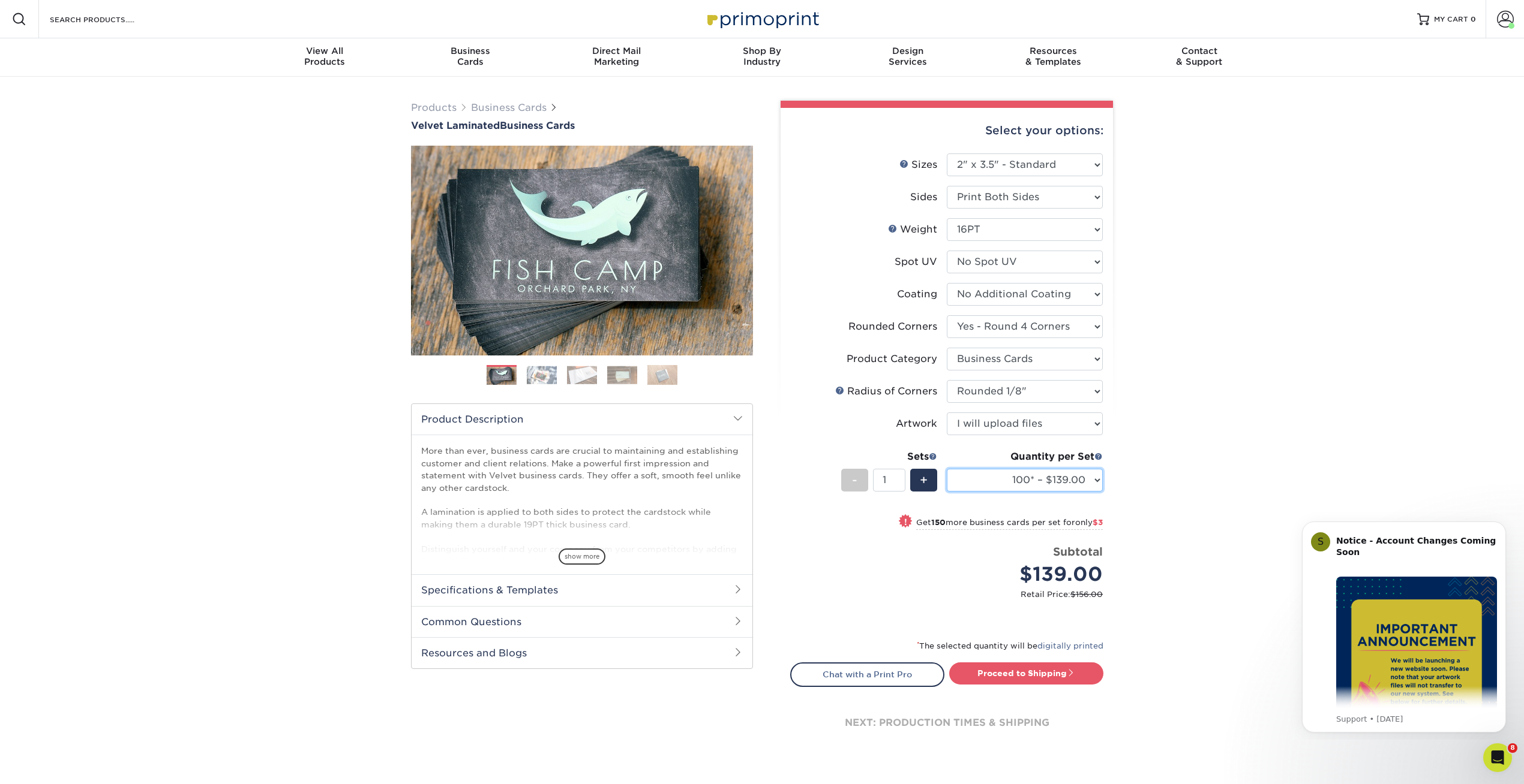
select select "1000 – $163.00"
click at [946, 469] on select "100* – $139.00 250* – $142.00 500 – $146.00 1000 – $163.00 2500 – $387.00 5000 …" at bounding box center [1024, 480] width 156 height 23
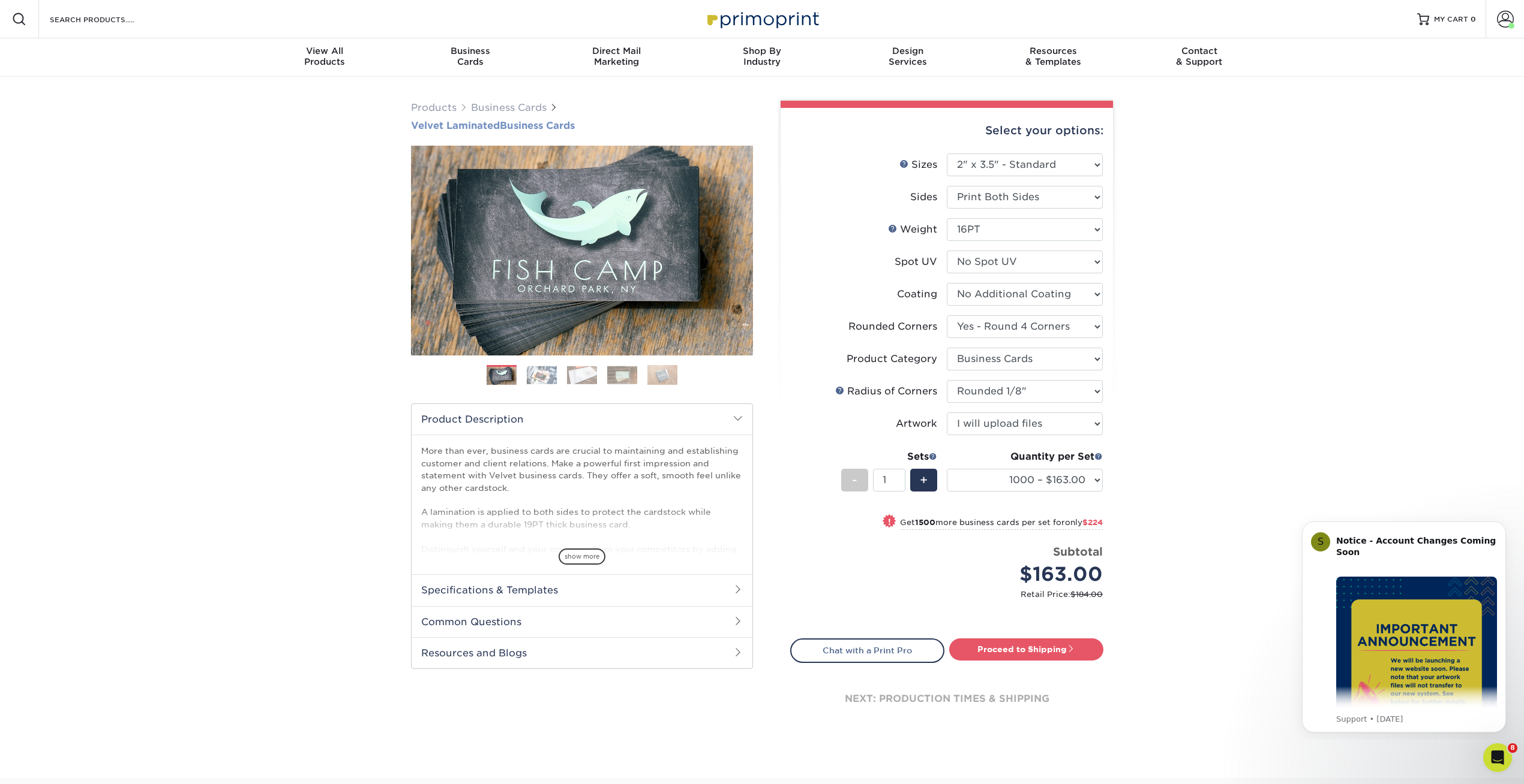
click at [545, 124] on h1 "Velvet Laminated Business Cards" at bounding box center [582, 125] width 342 height 11
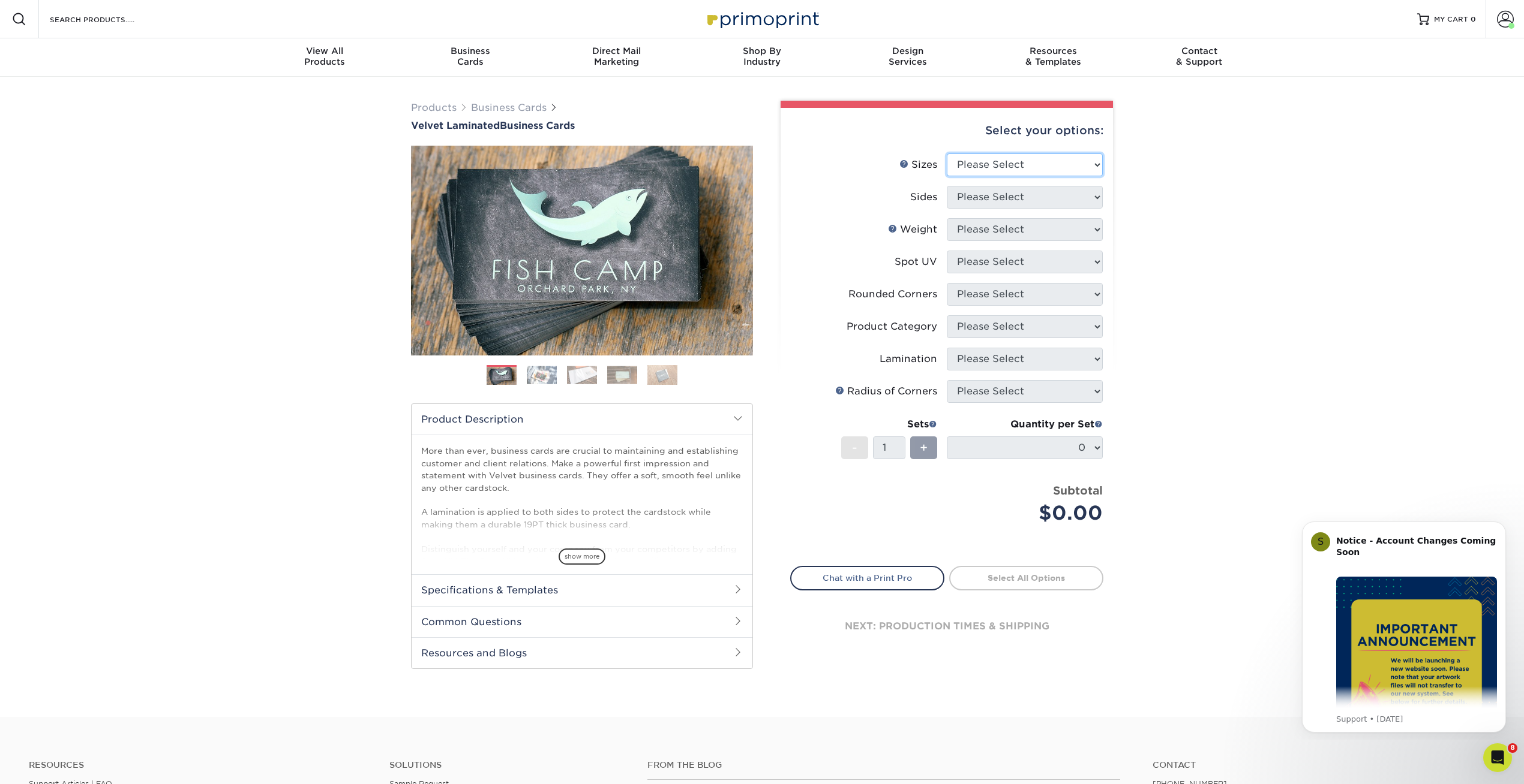
click at [1033, 160] on select "Please Select 1.5" x 3.5" - Mini 1.75" x 3.5" - Mini 2" x 2" - Square 2" x 3" -…" at bounding box center [1024, 165] width 156 height 23
